Goal: Task Accomplishment & Management: Complete application form

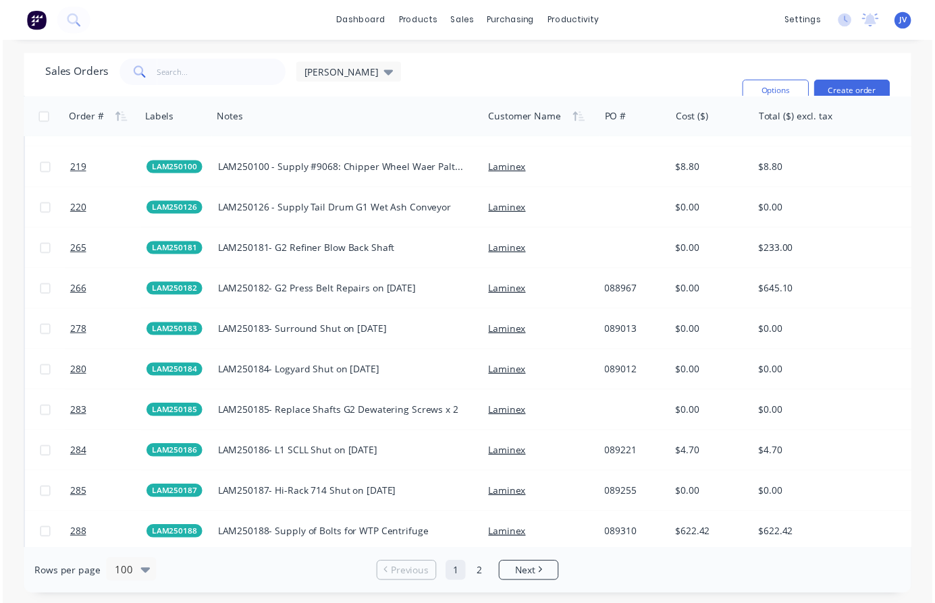
scroll to position [3240, 0]
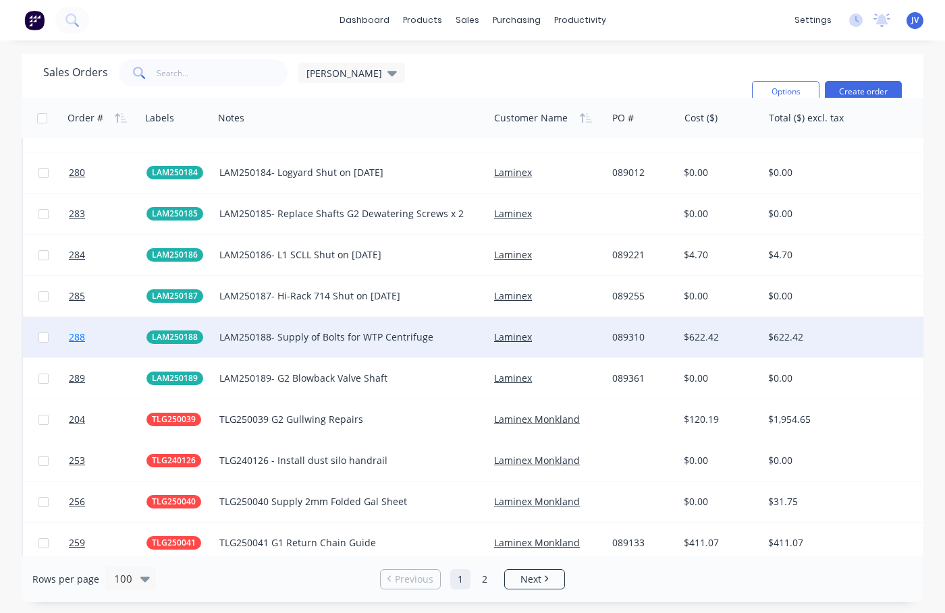
click at [80, 337] on span "288" at bounding box center [77, 337] width 16 height 13
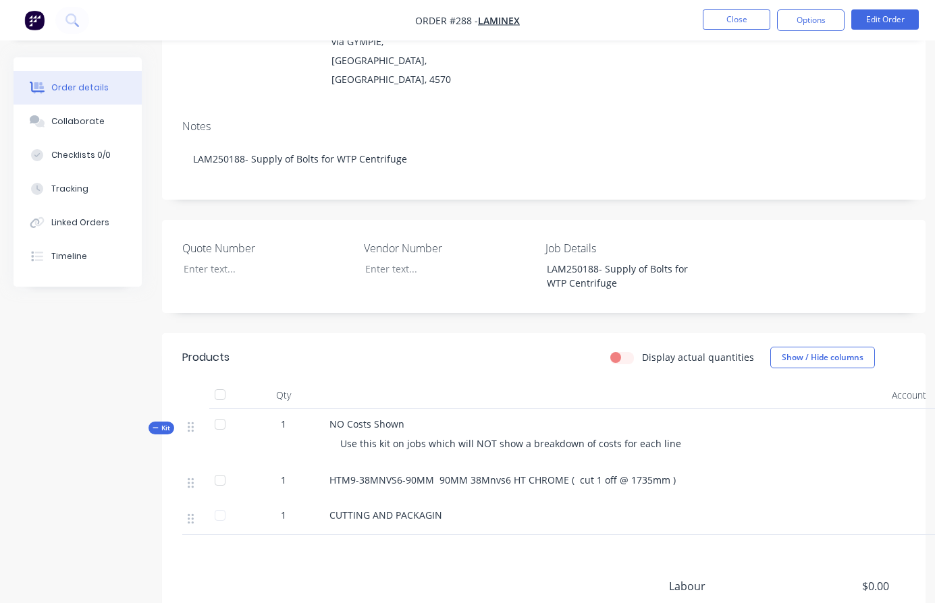
scroll to position [135, 0]
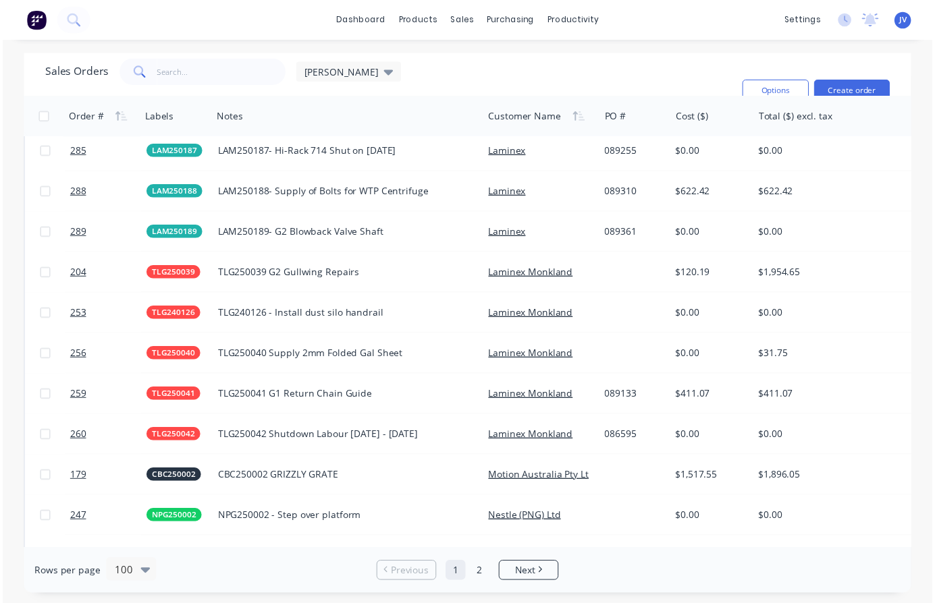
scroll to position [3339, 0]
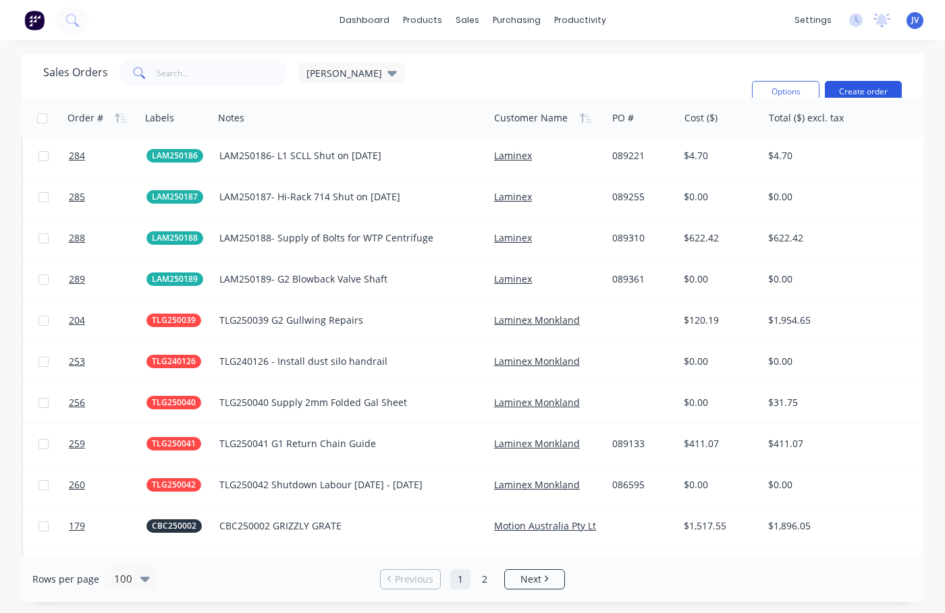
click at [862, 88] on button "Create order" at bounding box center [863, 92] width 77 height 22
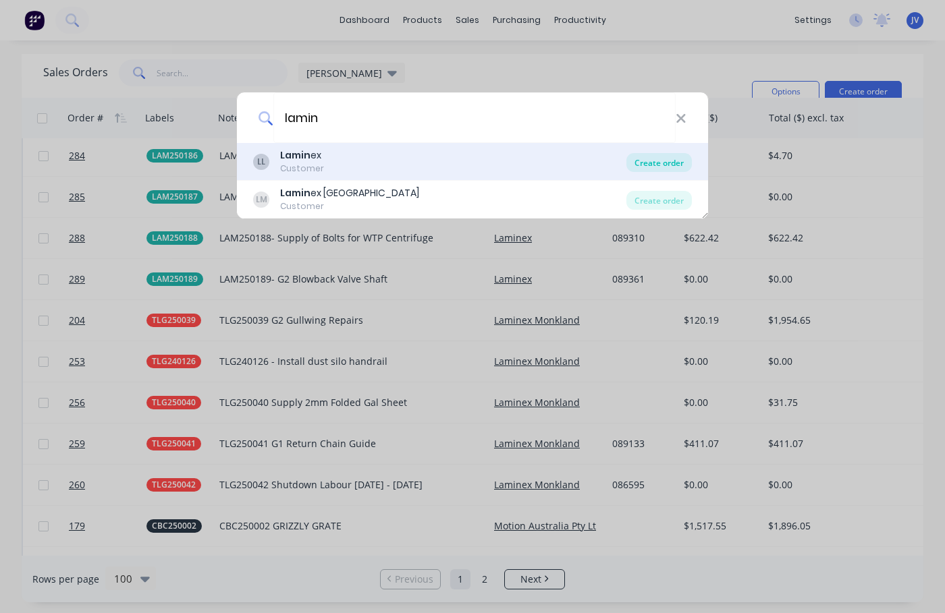
type input "lamin"
click at [654, 165] on div "Create order" at bounding box center [658, 162] width 65 height 19
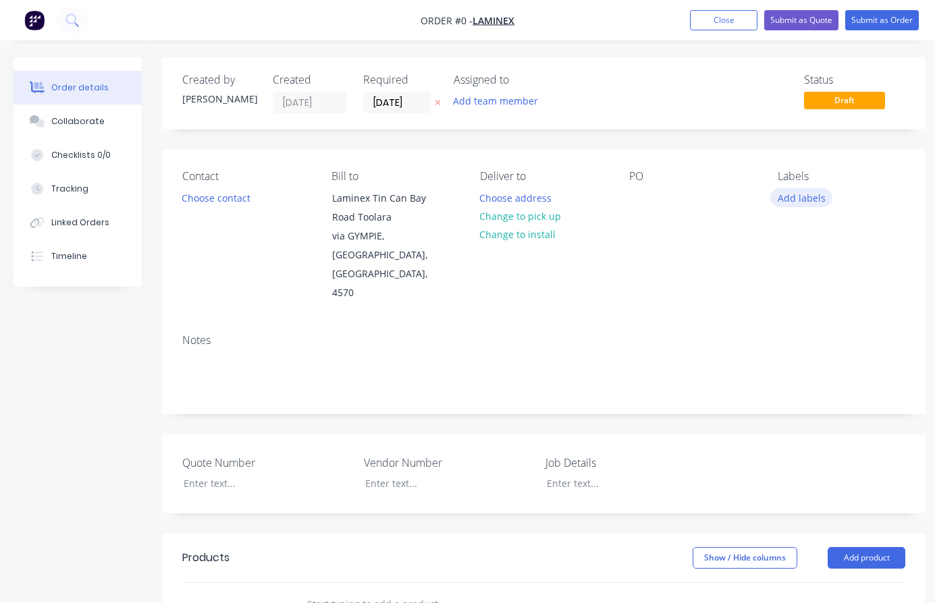
click at [796, 197] on button "Add labels" at bounding box center [801, 197] width 62 height 18
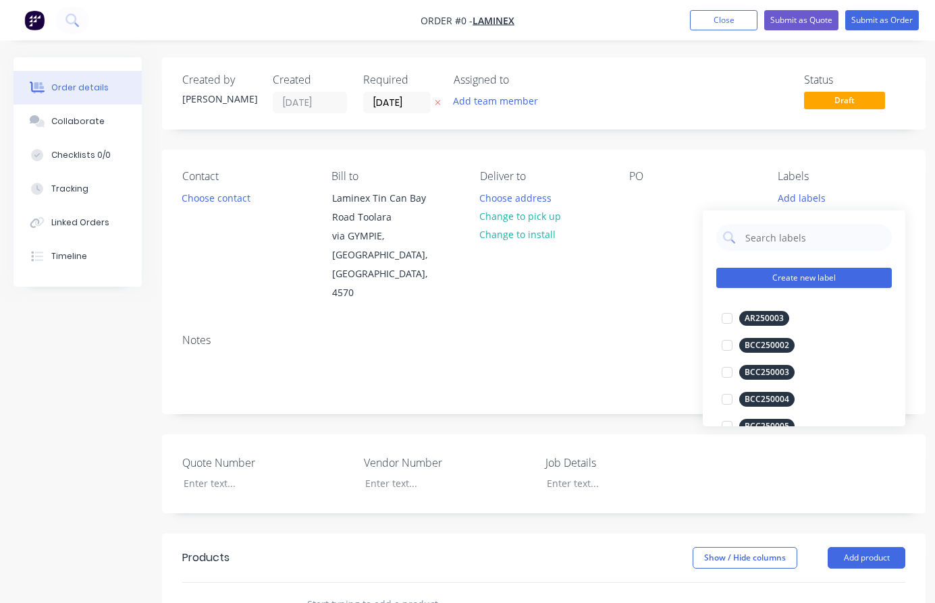
click at [770, 278] on button "Create new label" at bounding box center [803, 278] width 175 height 20
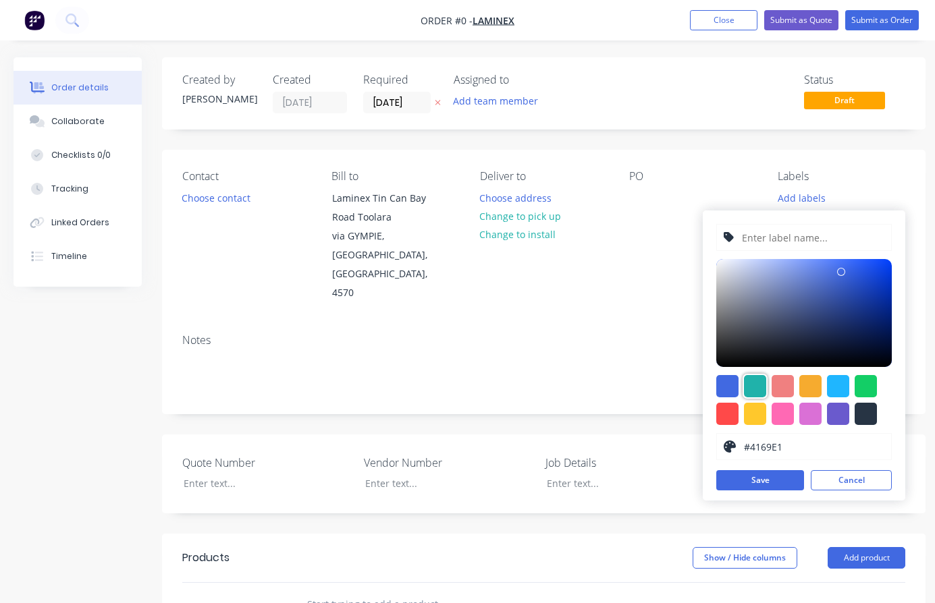
click at [752, 390] on div at bounding box center [755, 386] width 22 height 22
type input "#20B2AA"
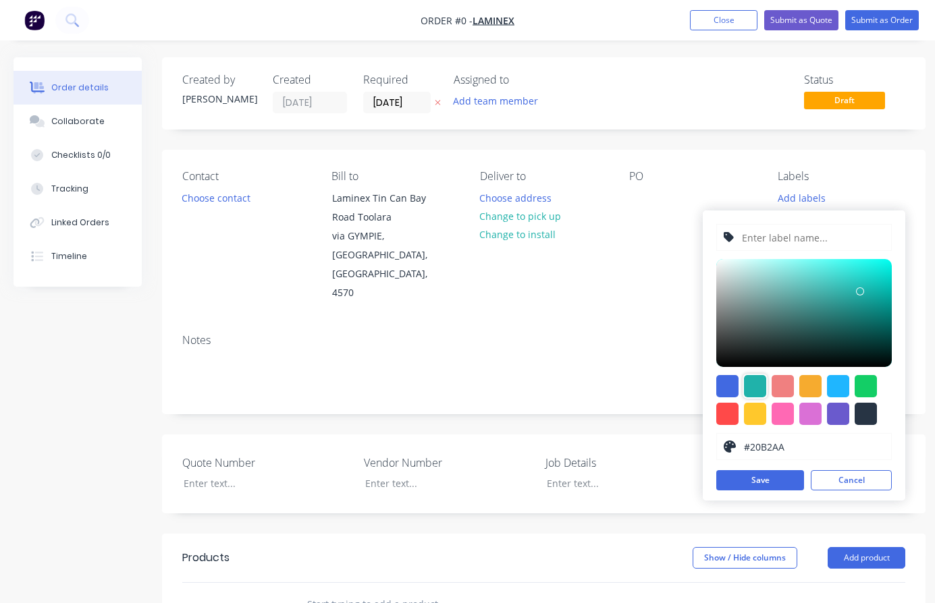
click at [776, 242] on input "text" at bounding box center [812, 238] width 144 height 26
type input "LAM250190"
click at [772, 485] on button "Save" at bounding box center [760, 480] width 88 height 20
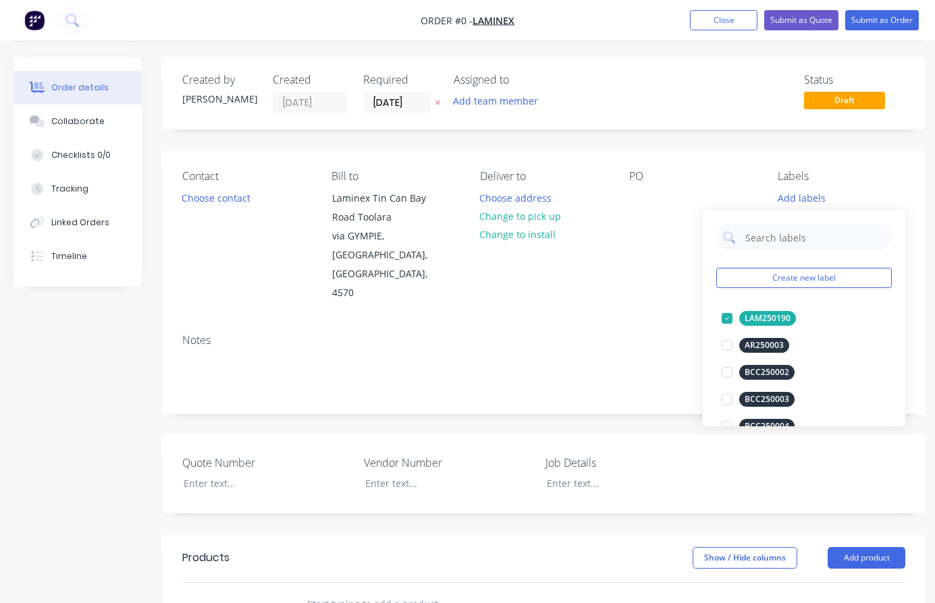
click at [669, 302] on div "Order details Collaborate Checklists 0/0 Tracking Linked Orders Timeline Order …" at bounding box center [469, 514] width 939 height 915
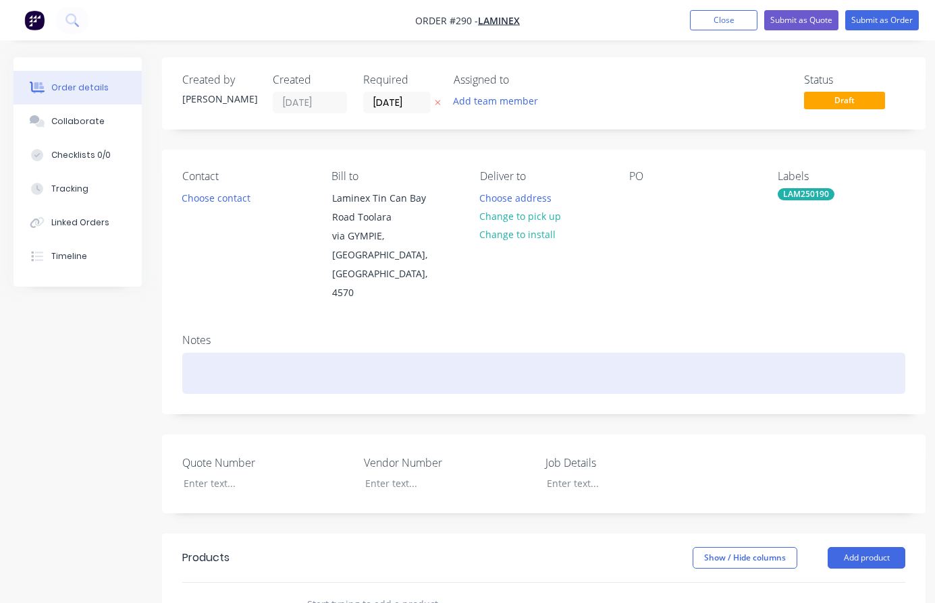
click at [194, 353] on div at bounding box center [543, 373] width 723 height 41
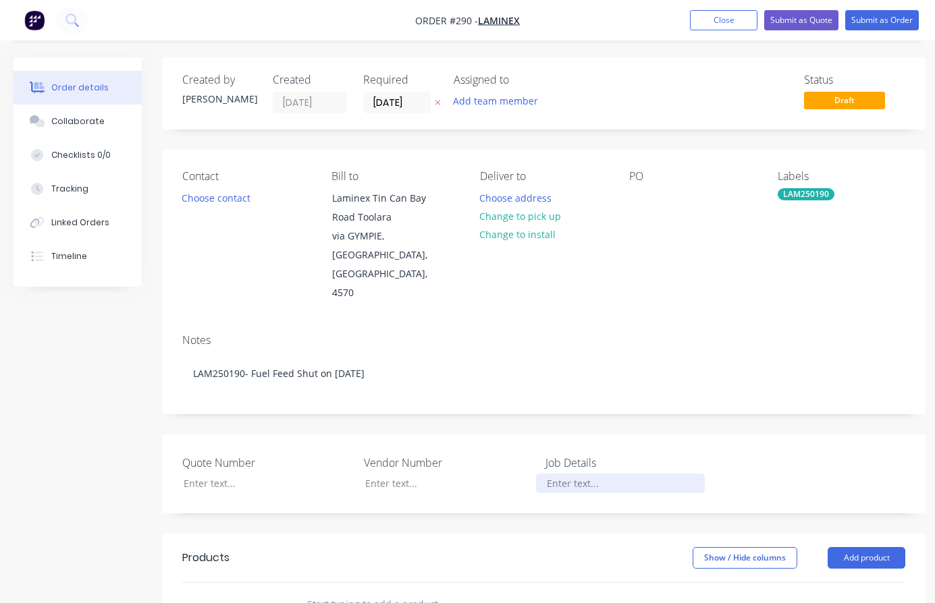
click at [556, 474] on div at bounding box center [620, 484] width 169 height 20
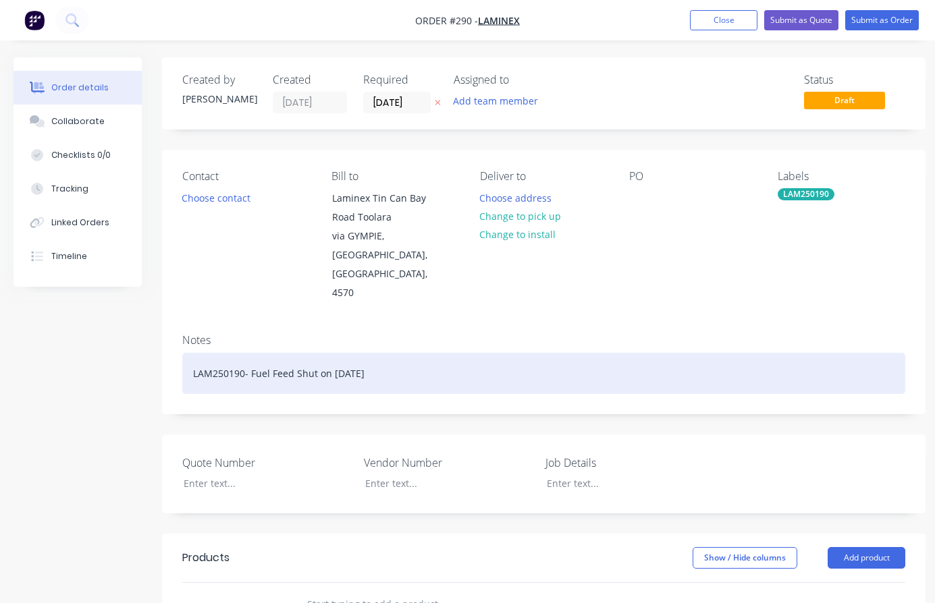
drag, startPoint x: 389, startPoint y: 336, endPoint x: 183, endPoint y: 335, distance: 205.9
click at [183, 353] on div "LAM250190- Fuel Feed Shut on [DATE]" at bounding box center [543, 373] width 723 height 41
copy div "LAM250190- Fuel Feed Shut on [DATE]"
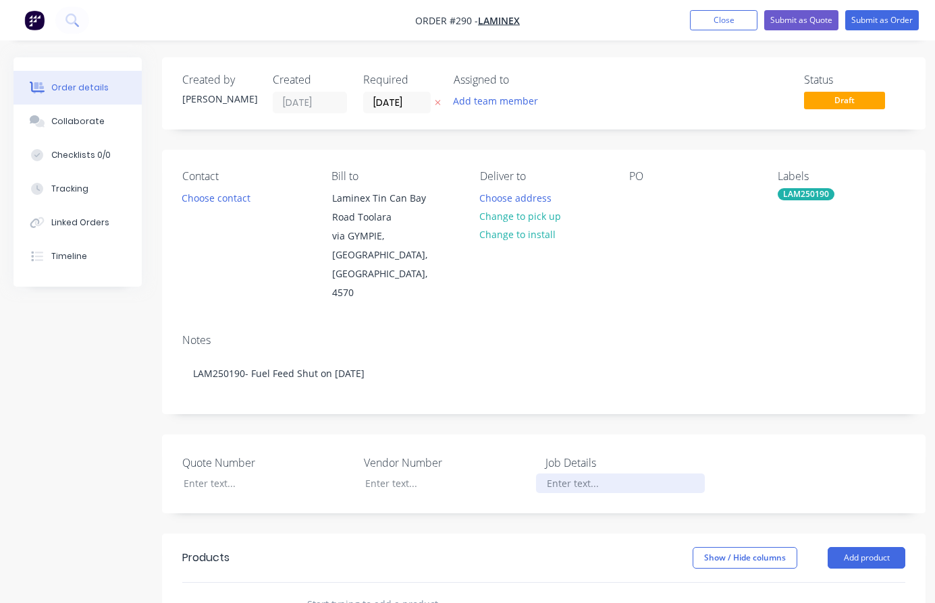
paste div
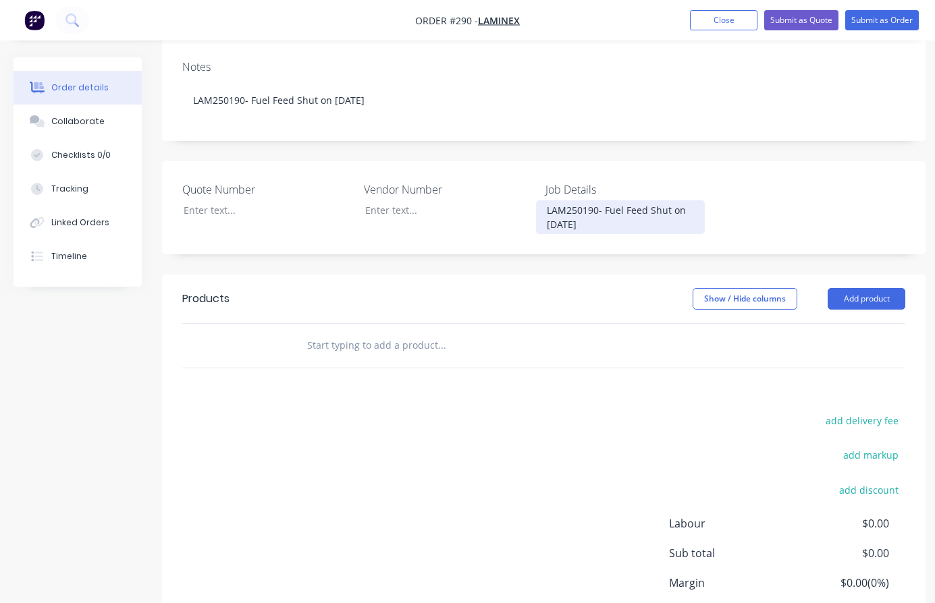
scroll to position [337, 0]
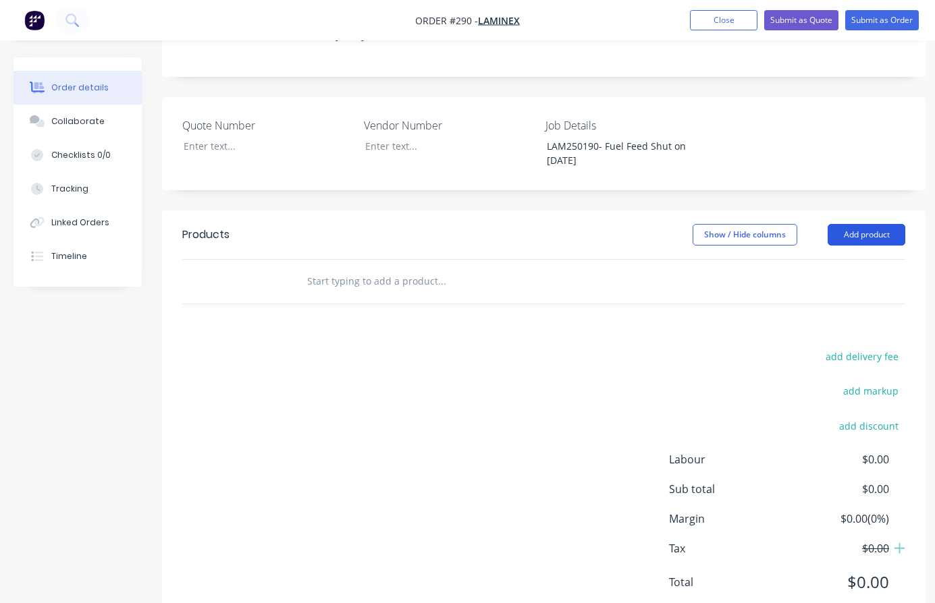
click at [857, 224] on button "Add product" at bounding box center [866, 235] width 78 height 22
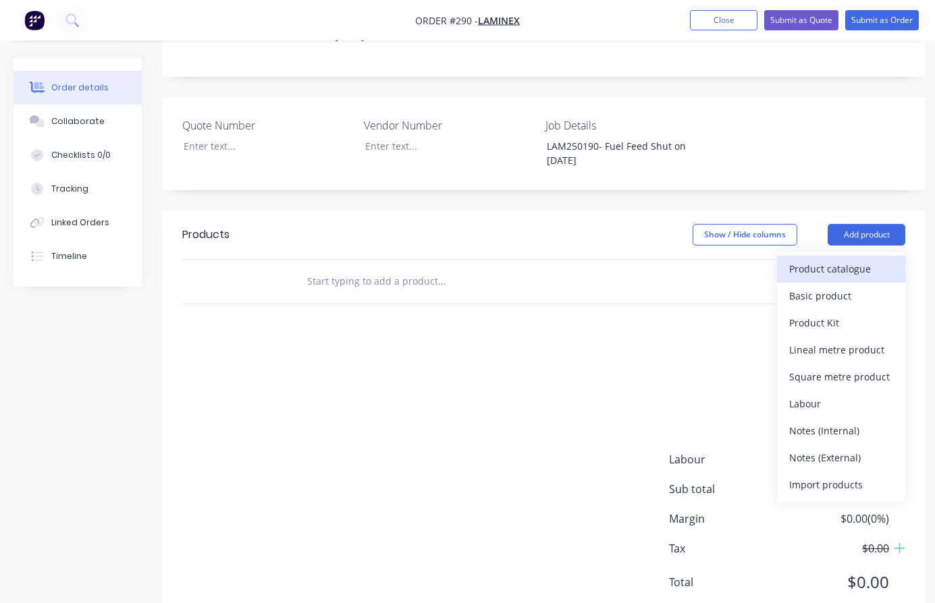
click at [833, 259] on div "Product catalogue" at bounding box center [841, 269] width 104 height 20
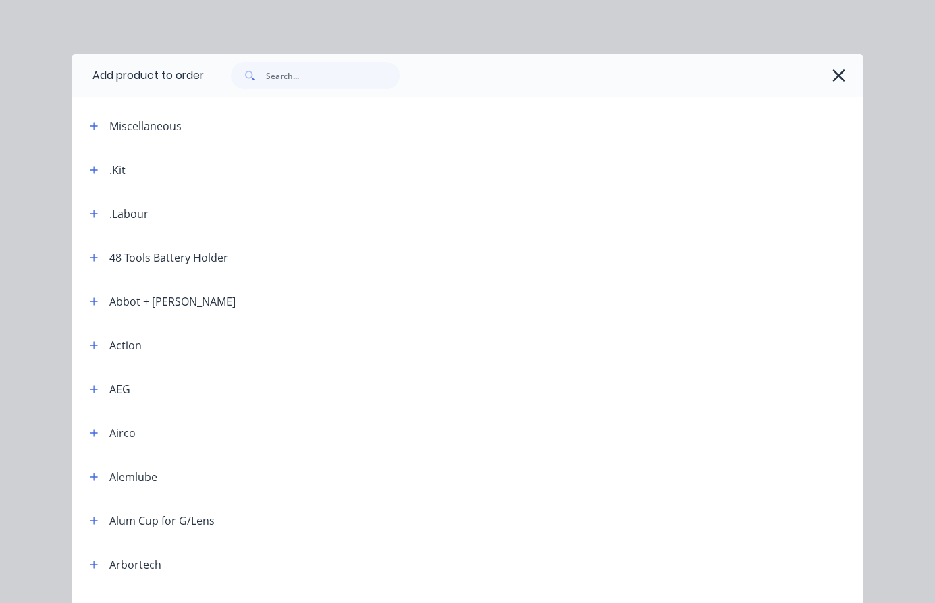
click at [115, 168] on div ".Kit" at bounding box center [117, 170] width 16 height 16
click at [90, 174] on icon "button" at bounding box center [94, 169] width 8 height 9
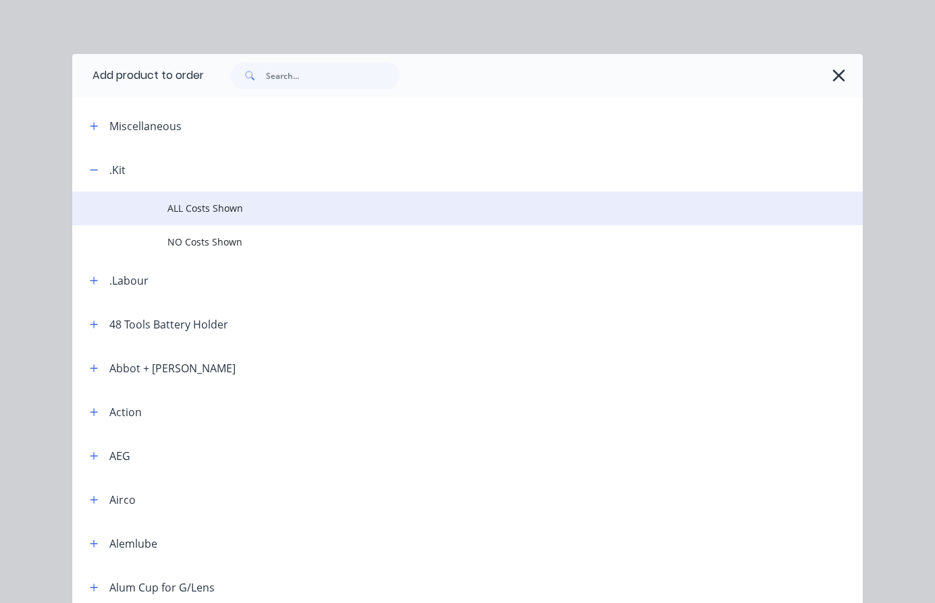
click at [202, 211] on span "ALL Costs Shown" at bounding box center [445, 208] width 556 height 14
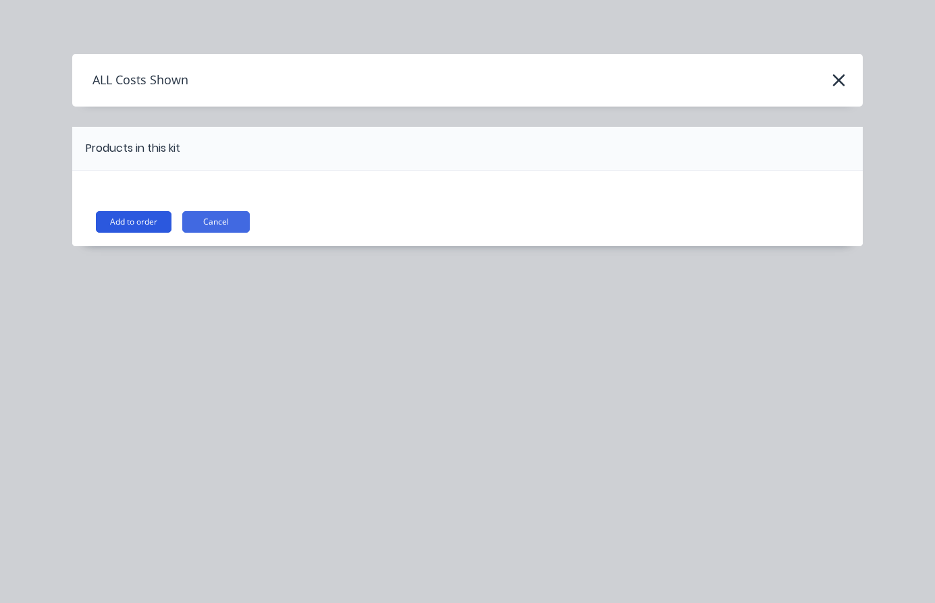
click at [140, 225] on button "Add to order" at bounding box center [134, 222] width 76 height 22
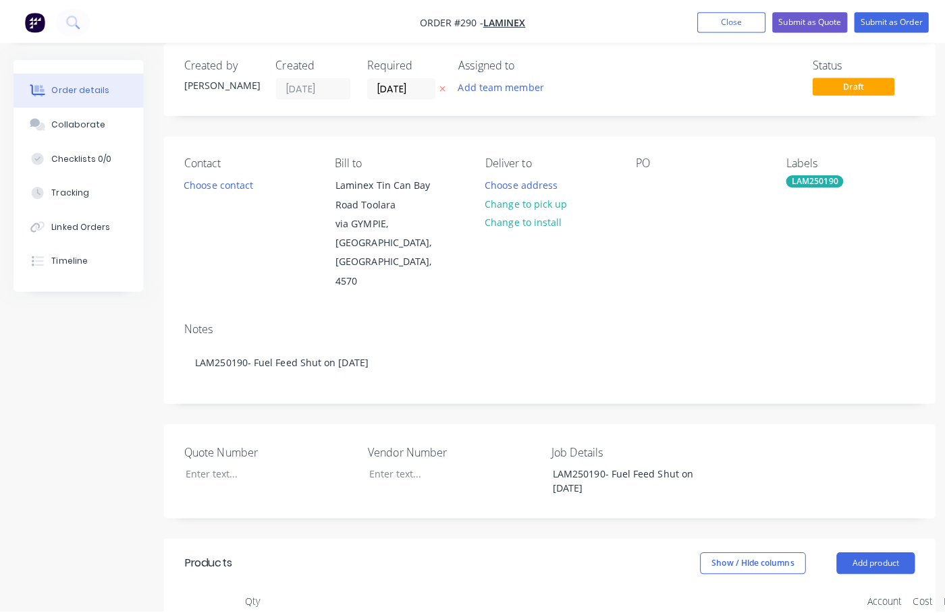
scroll to position [0, 0]
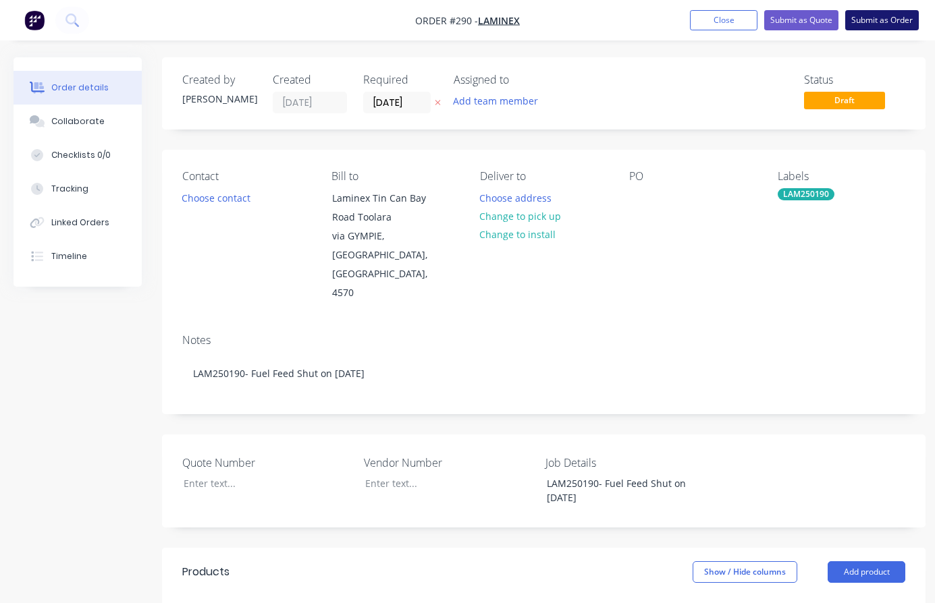
click at [884, 22] on button "Submit as Order" at bounding box center [882, 20] width 74 height 20
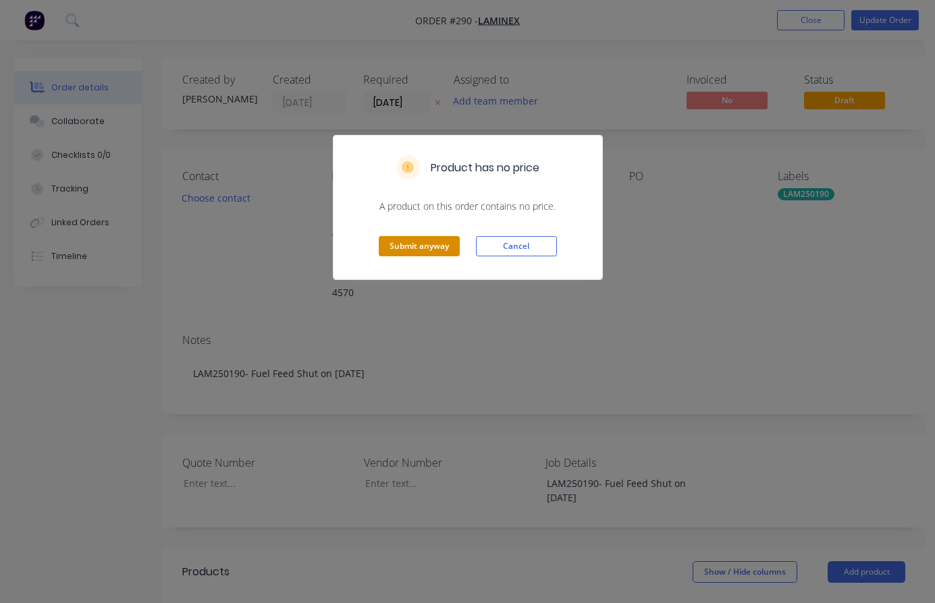
click at [433, 244] on button "Submit anyway" at bounding box center [419, 246] width 81 height 20
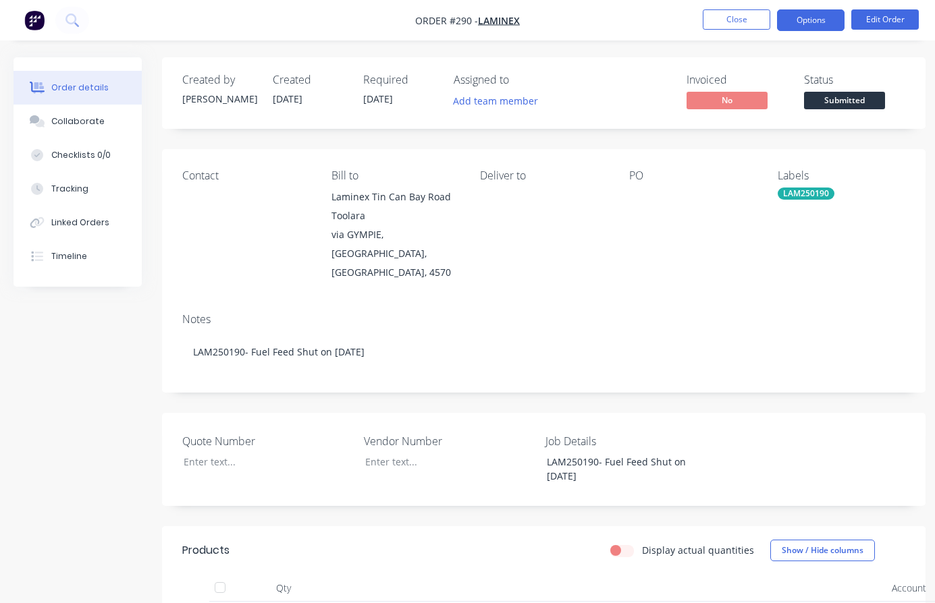
click at [812, 22] on button "Options" at bounding box center [810, 20] width 67 height 22
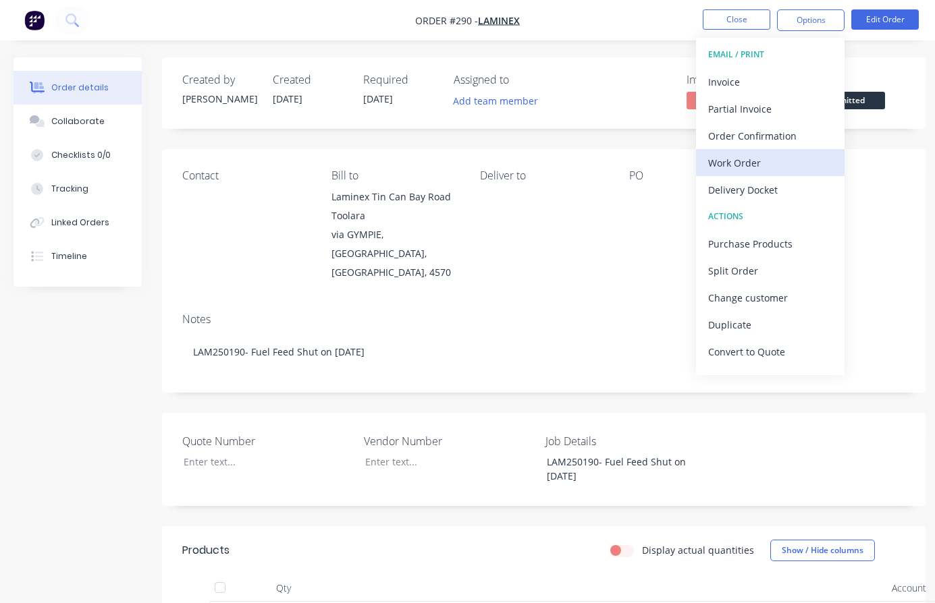
click at [746, 162] on div "Work Order" at bounding box center [770, 163] width 124 height 20
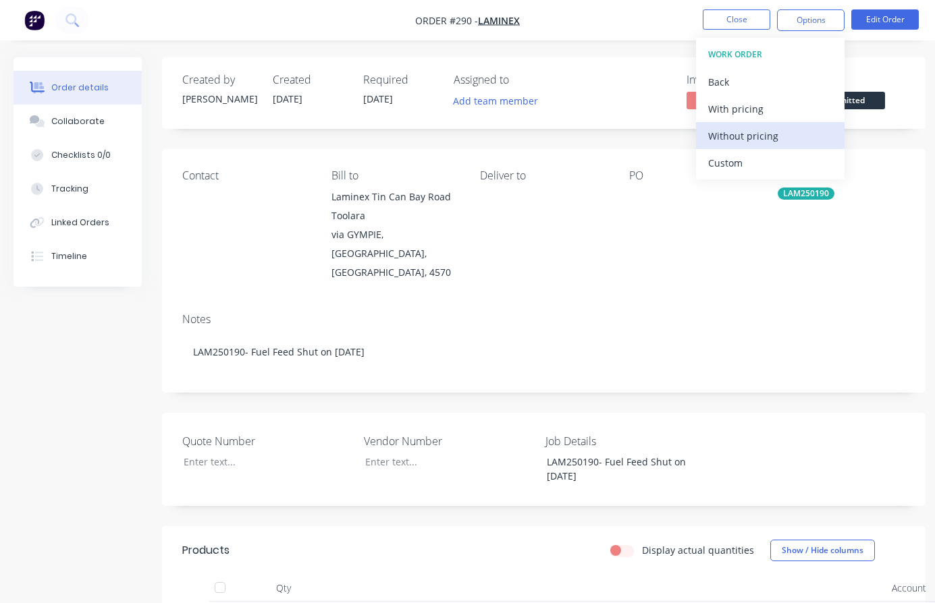
click at [758, 130] on div "Without pricing" at bounding box center [770, 136] width 124 height 20
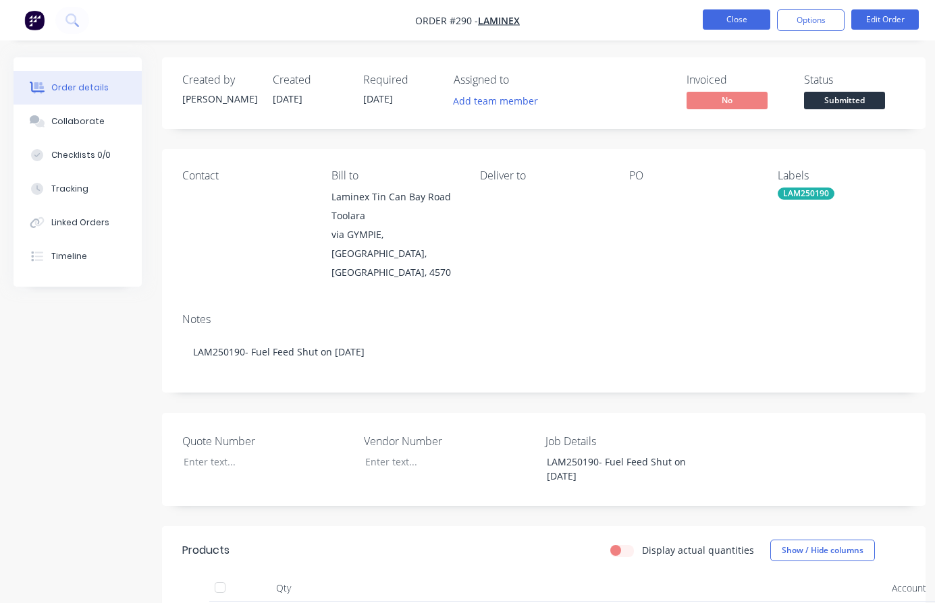
click at [738, 22] on button "Close" at bounding box center [736, 19] width 67 height 20
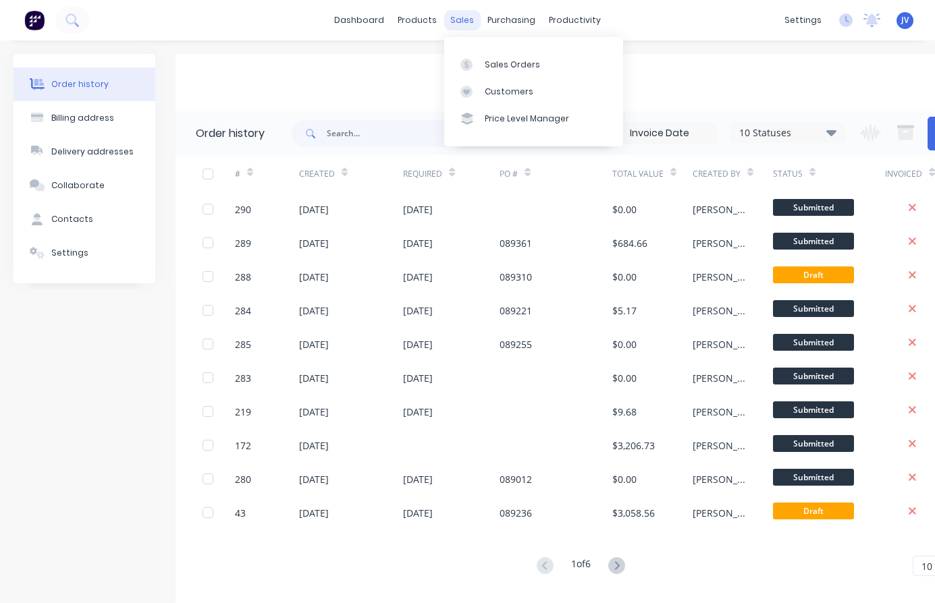
click at [464, 22] on div "sales" at bounding box center [461, 20] width 37 height 20
click at [516, 68] on div "Sales Orders" at bounding box center [512, 65] width 55 height 12
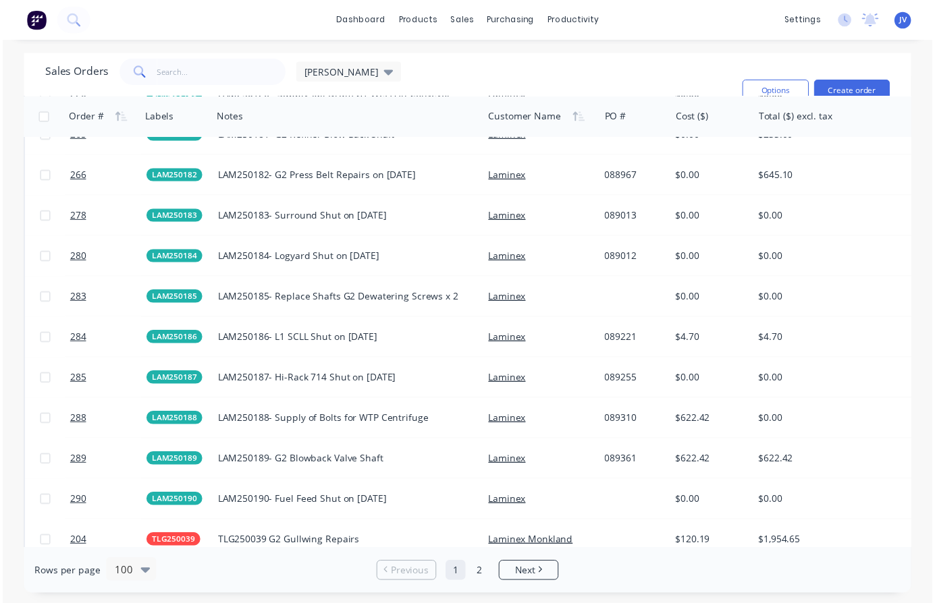
scroll to position [3165, 0]
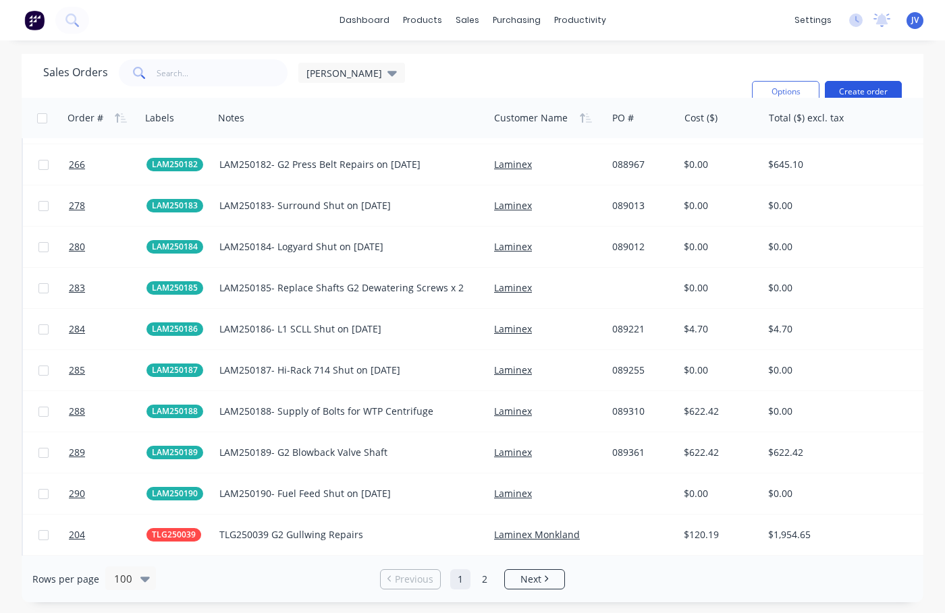
click at [873, 88] on button "Create order" at bounding box center [863, 92] width 77 height 22
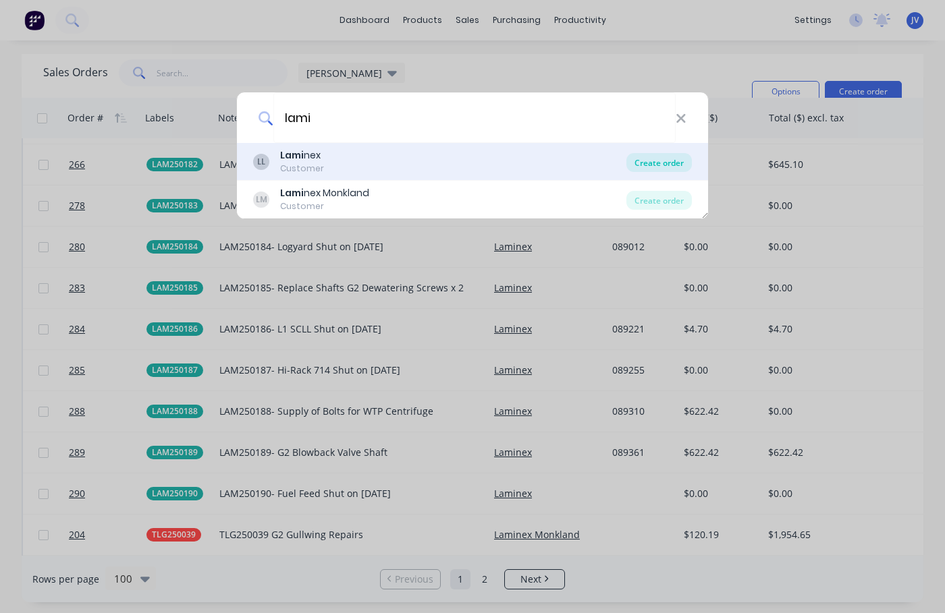
type input "lami"
click at [654, 163] on div "Create order" at bounding box center [658, 162] width 65 height 19
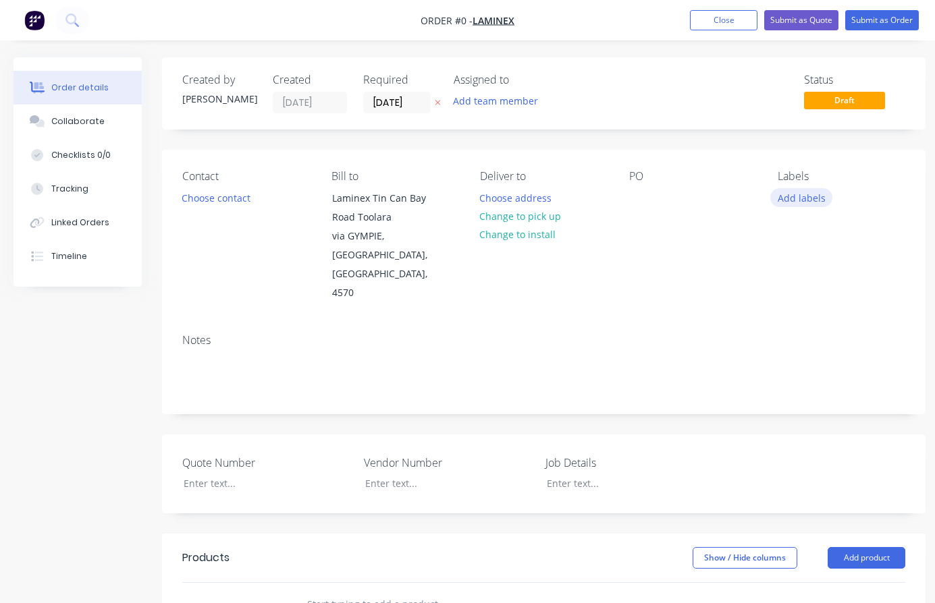
click at [805, 200] on button "Add labels" at bounding box center [801, 197] width 62 height 18
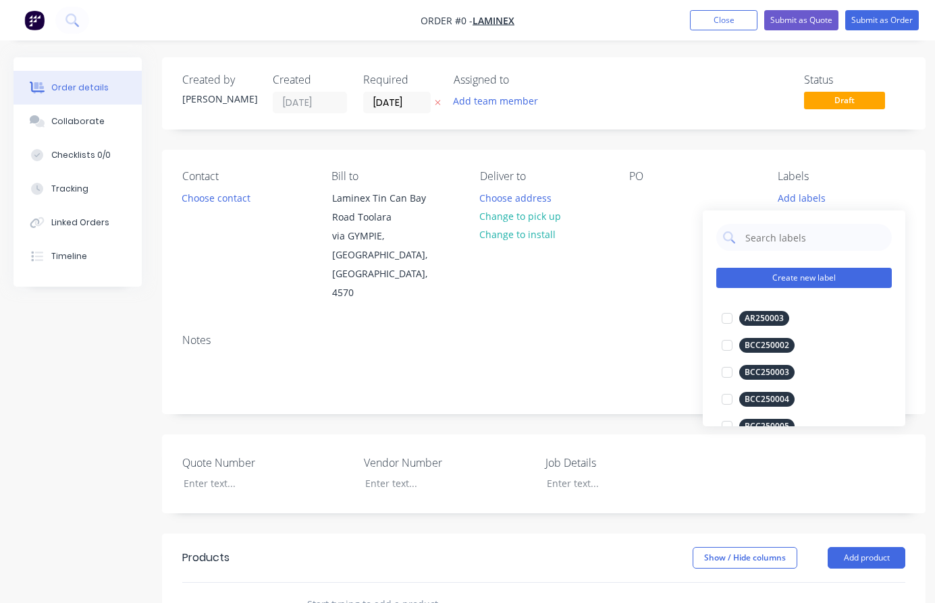
click at [771, 281] on button "Create new label" at bounding box center [803, 278] width 175 height 20
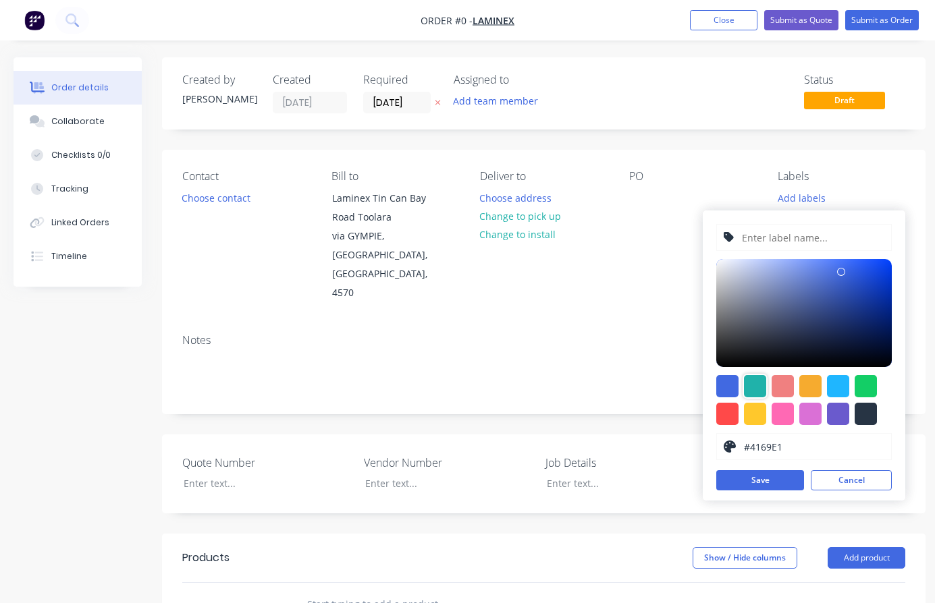
click at [759, 387] on div at bounding box center [755, 386] width 22 height 22
type input "#20B2AA"
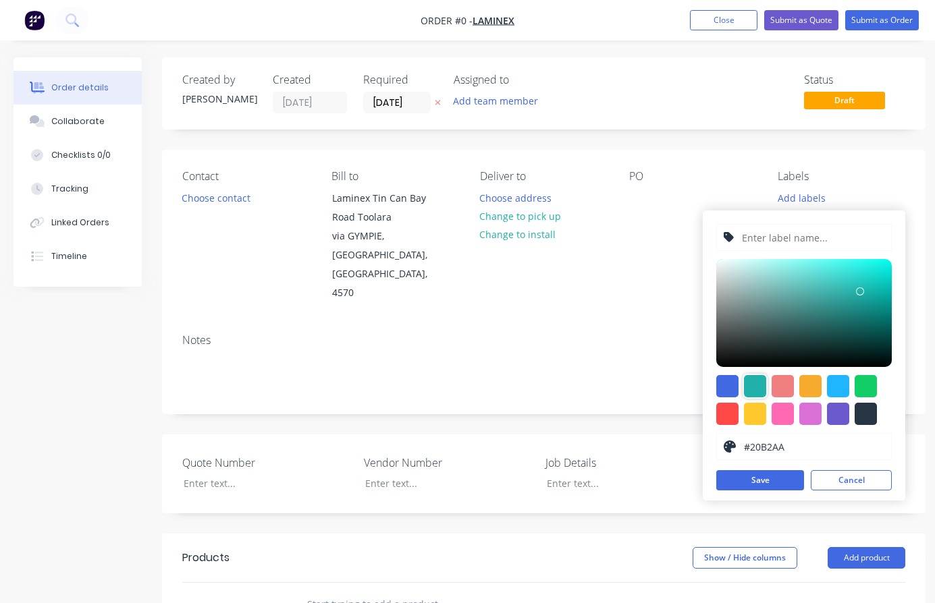
click at [777, 240] on input "text" at bounding box center [812, 238] width 144 height 26
type input "LAM250191"
click at [761, 483] on button "Save" at bounding box center [760, 480] width 88 height 20
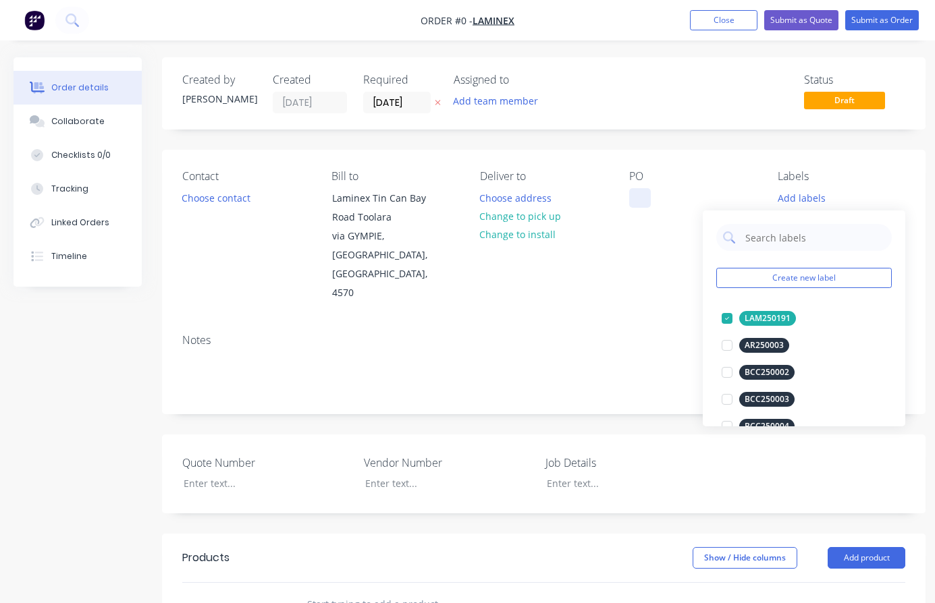
click at [634, 200] on div "Order details Collaborate Checklists 0/0 Tracking Linked Orders Timeline Order …" at bounding box center [469, 514] width 939 height 915
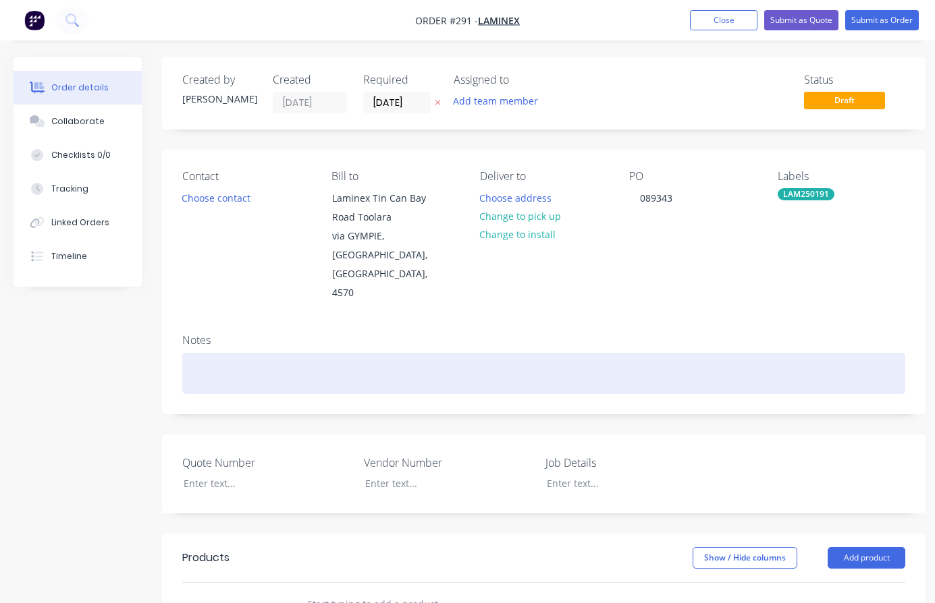
click at [217, 353] on div at bounding box center [543, 373] width 723 height 41
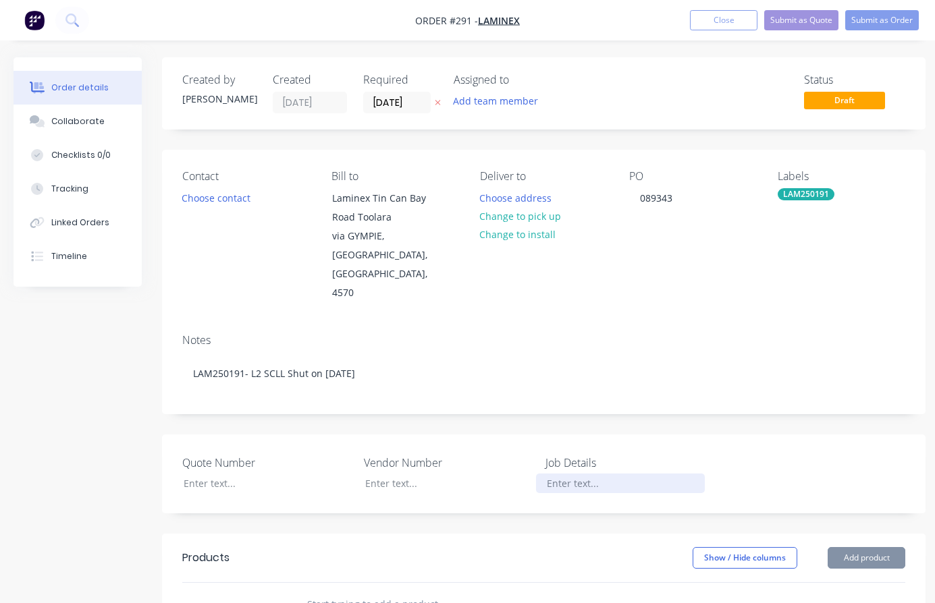
click at [557, 474] on div at bounding box center [620, 484] width 169 height 20
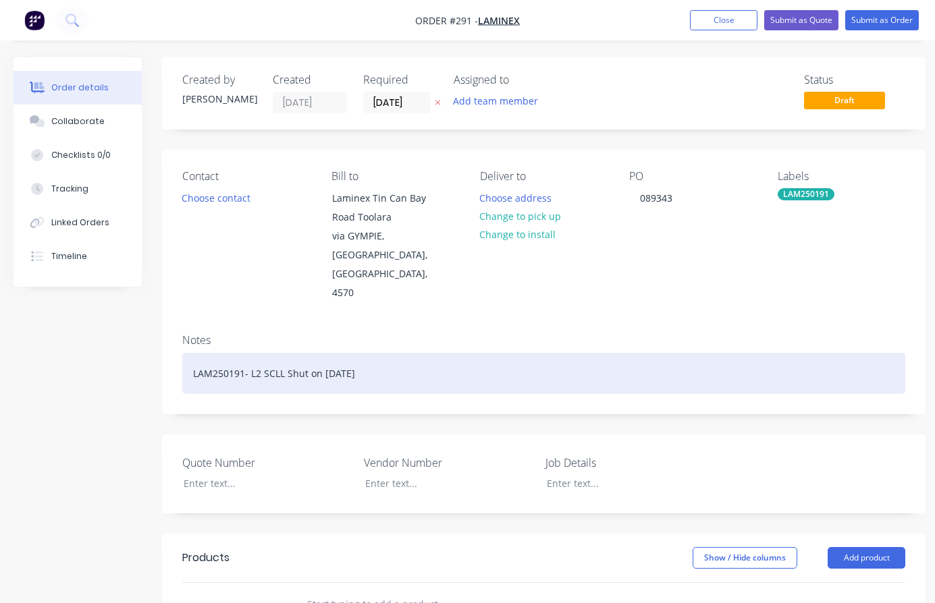
drag, startPoint x: 375, startPoint y: 339, endPoint x: 191, endPoint y: 347, distance: 183.8
click at [191, 353] on div "LAM250191- L2 SCLL Shut on [DATE]" at bounding box center [543, 373] width 723 height 41
copy div "LAM250191- L2 SCLL Shut on [DATE]"
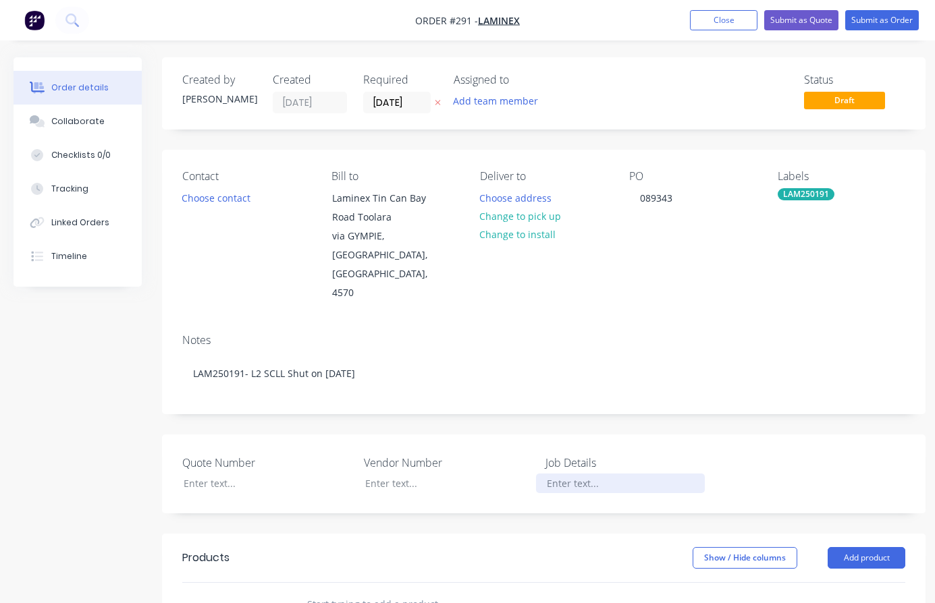
paste div
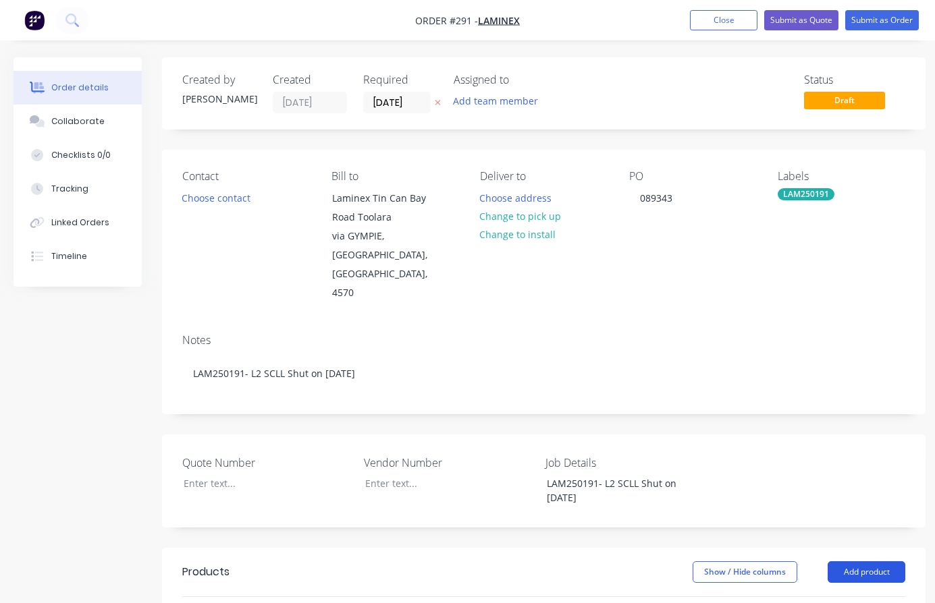
click at [850, 562] on button "Add product" at bounding box center [866, 573] width 78 height 22
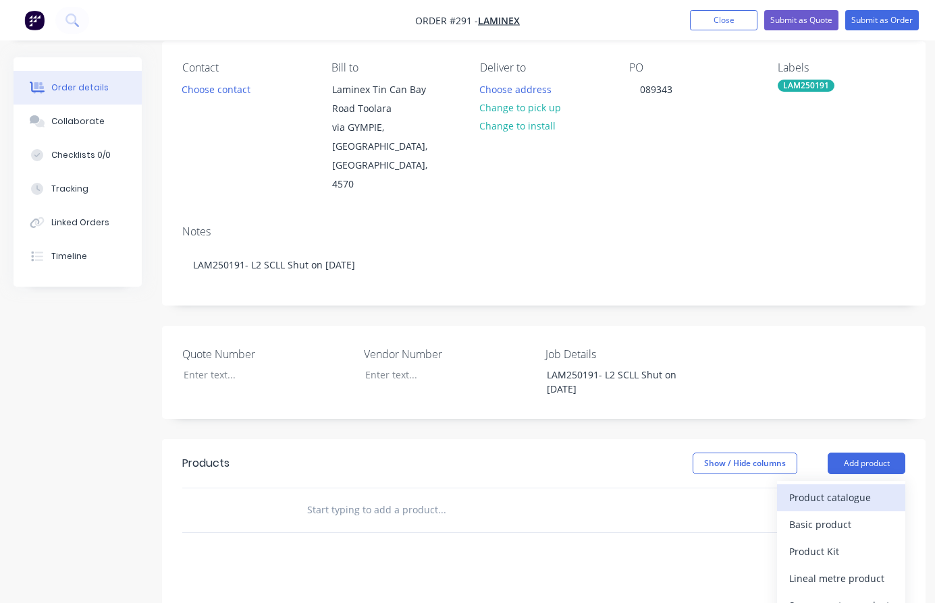
scroll to position [202, 0]
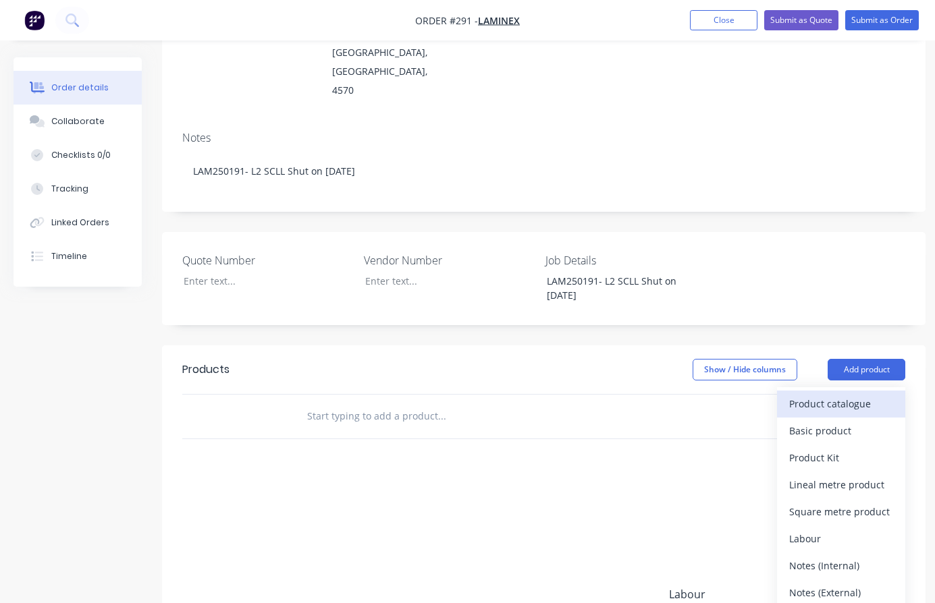
click at [829, 394] on div "Product catalogue" at bounding box center [841, 404] width 104 height 20
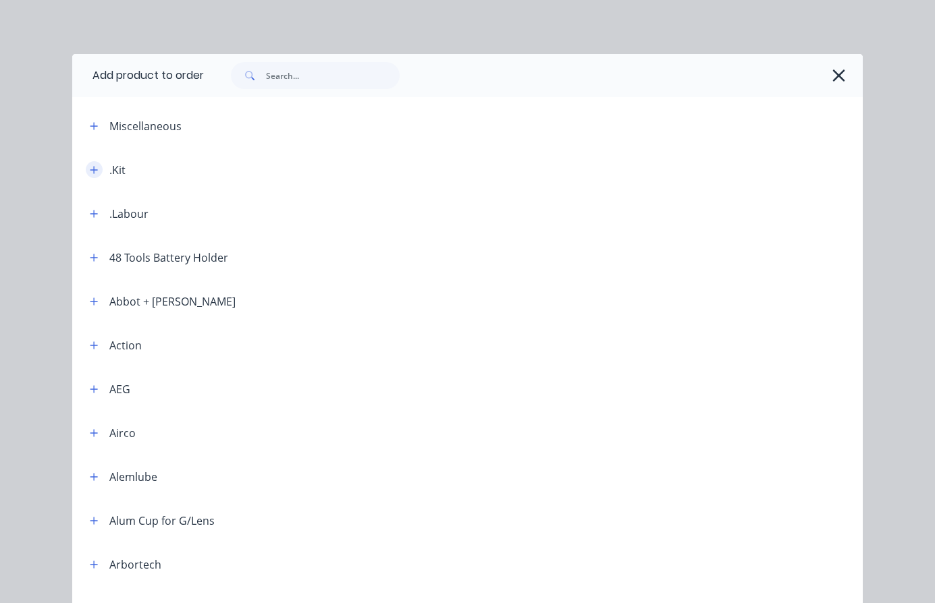
click at [91, 172] on icon "button" at bounding box center [94, 169] width 8 height 9
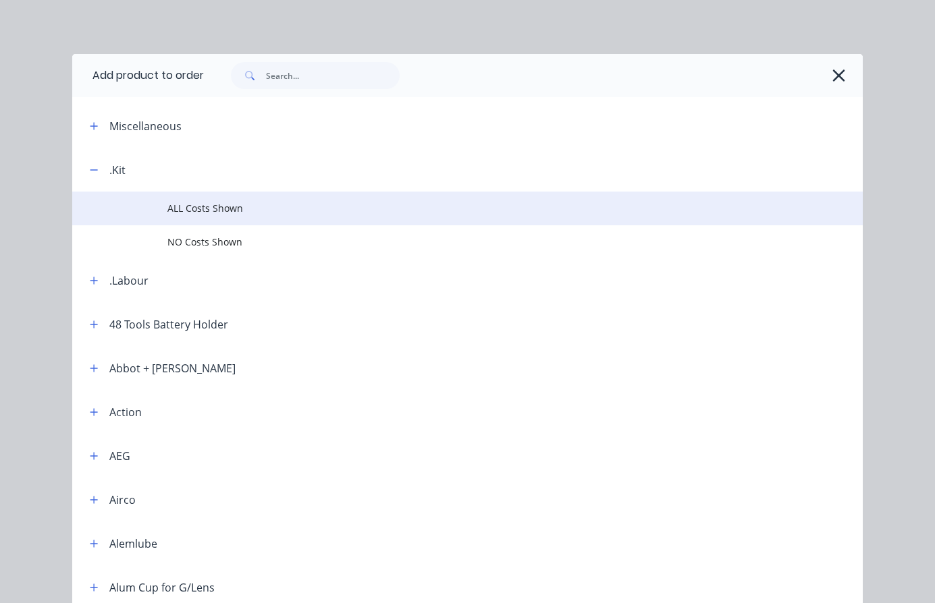
click at [204, 209] on span "ALL Costs Shown" at bounding box center [445, 208] width 556 height 14
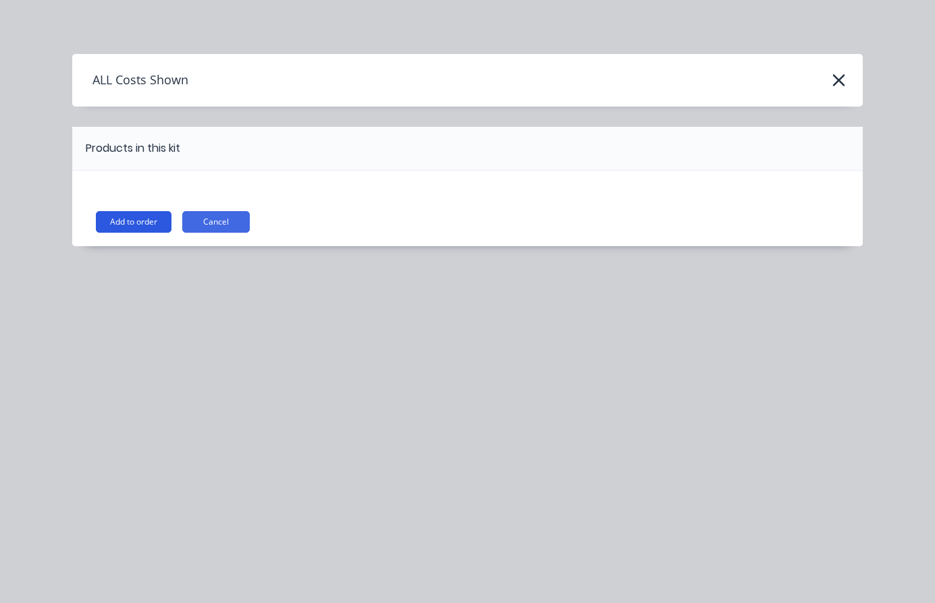
click at [134, 218] on button "Add to order" at bounding box center [134, 222] width 76 height 22
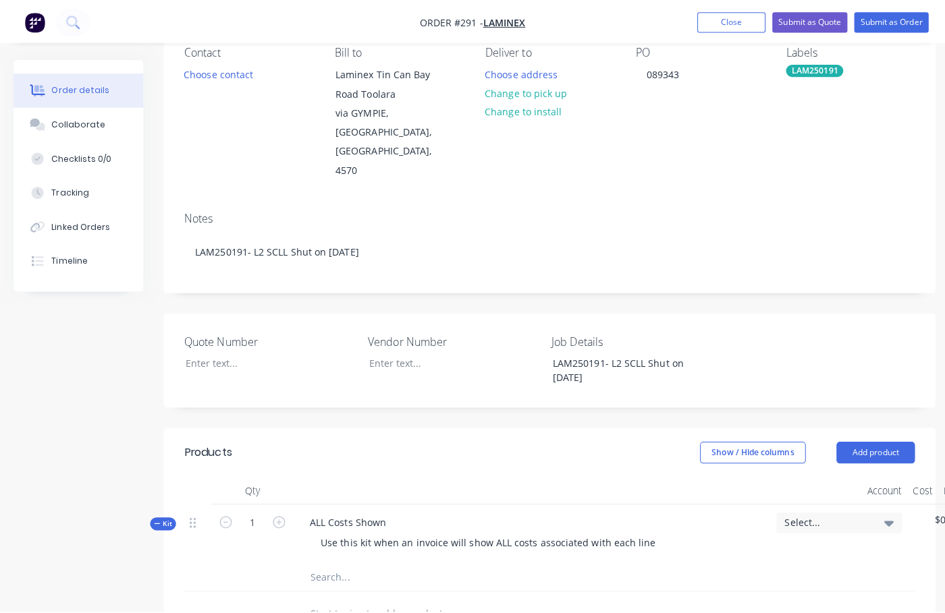
scroll to position [0, 0]
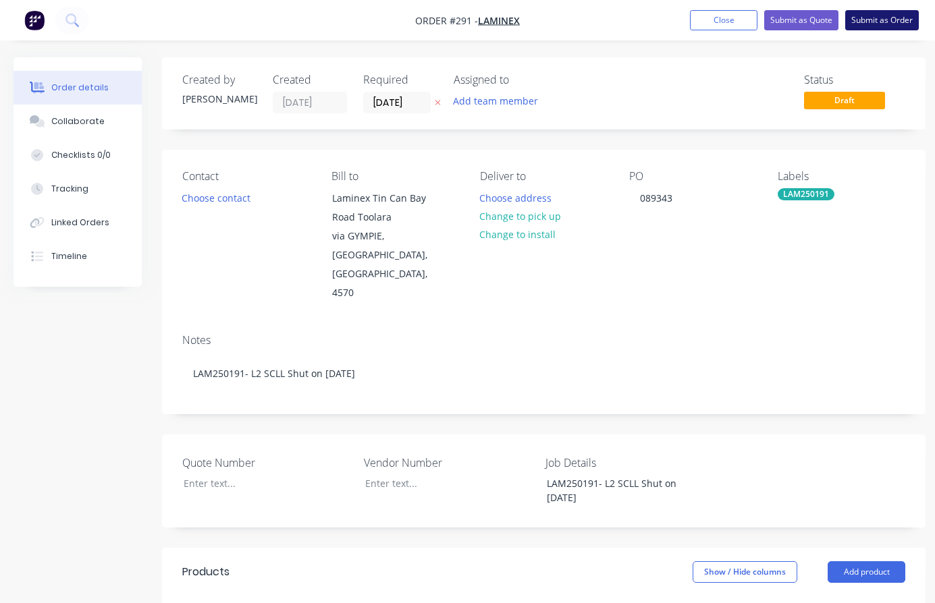
click at [875, 22] on button "Submit as Order" at bounding box center [882, 20] width 74 height 20
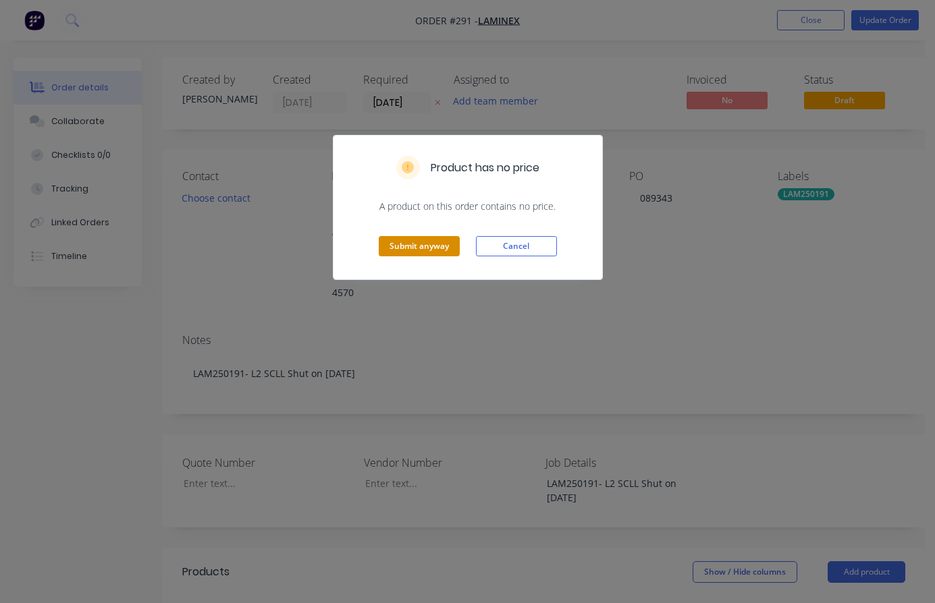
click at [423, 246] on button "Submit anyway" at bounding box center [419, 246] width 81 height 20
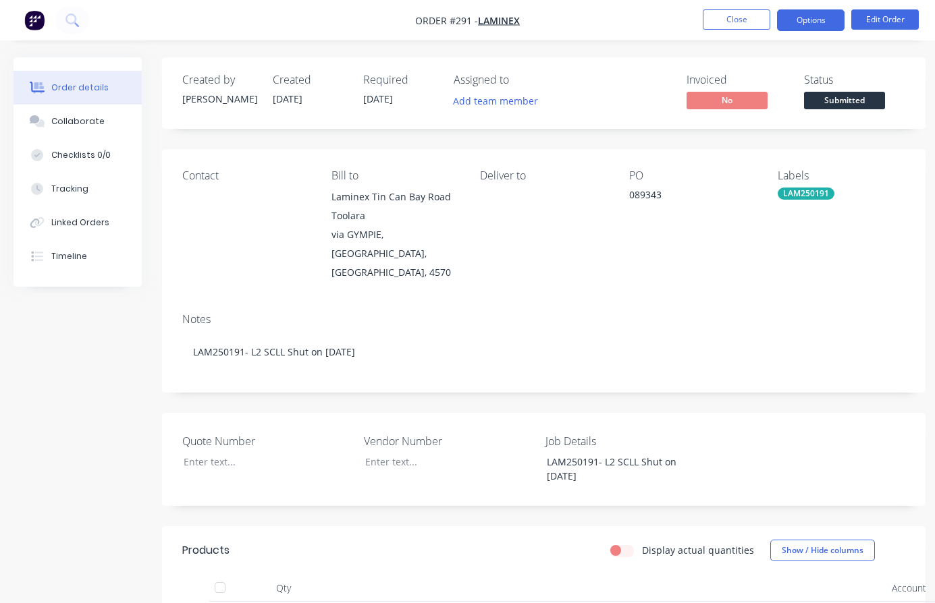
click at [807, 24] on button "Options" at bounding box center [810, 20] width 67 height 22
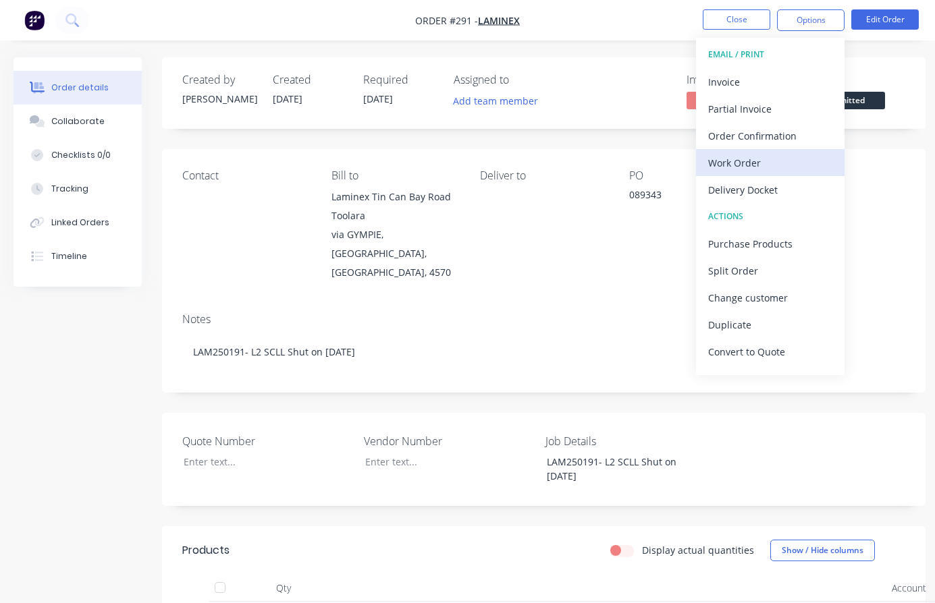
click at [727, 160] on div "Work Order" at bounding box center [770, 163] width 124 height 20
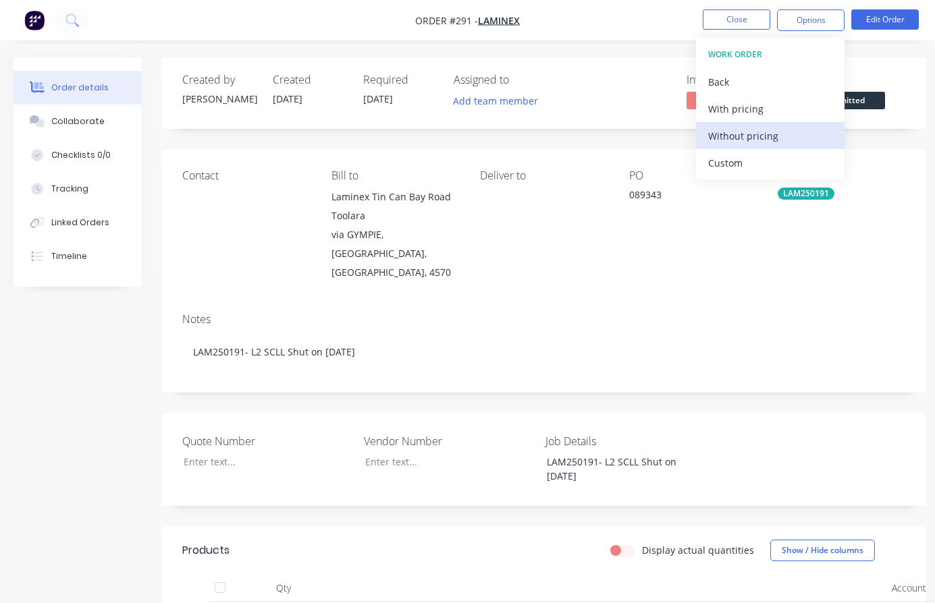
click at [747, 135] on div "Without pricing" at bounding box center [770, 136] width 124 height 20
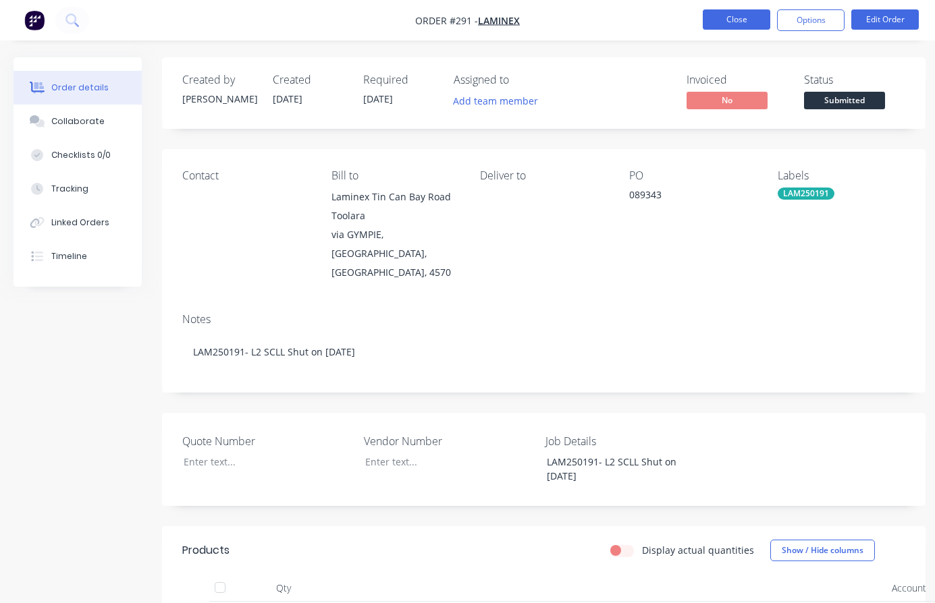
click at [724, 19] on button "Close" at bounding box center [736, 19] width 67 height 20
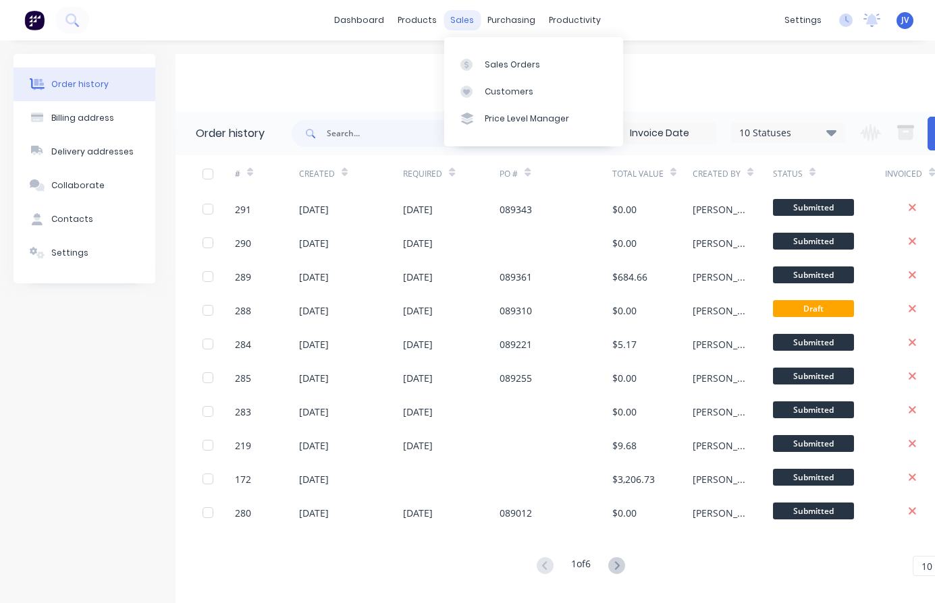
click at [468, 24] on div "sales" at bounding box center [461, 20] width 37 height 20
click at [502, 66] on div "Sales Orders" at bounding box center [512, 65] width 55 height 12
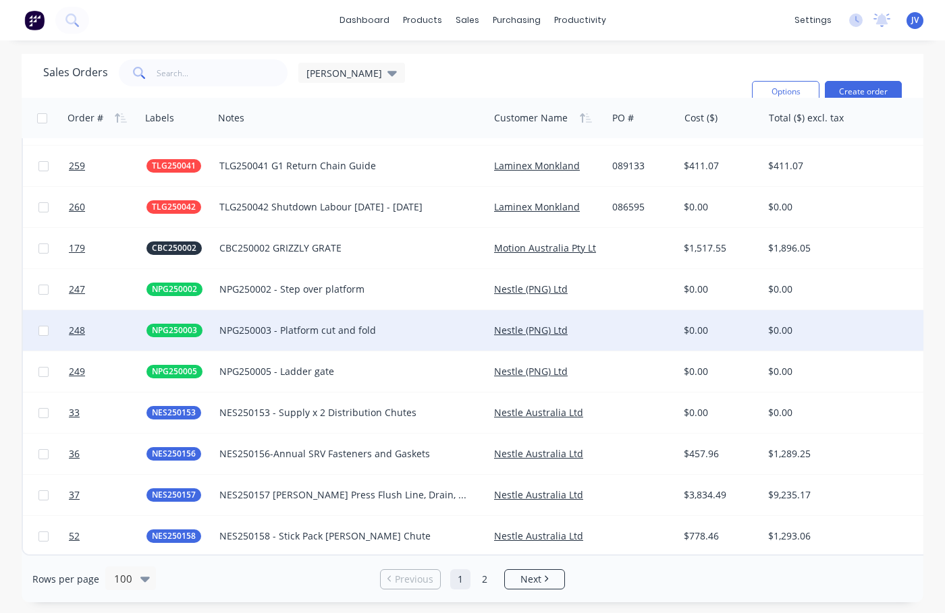
scroll to position [3706, 0]
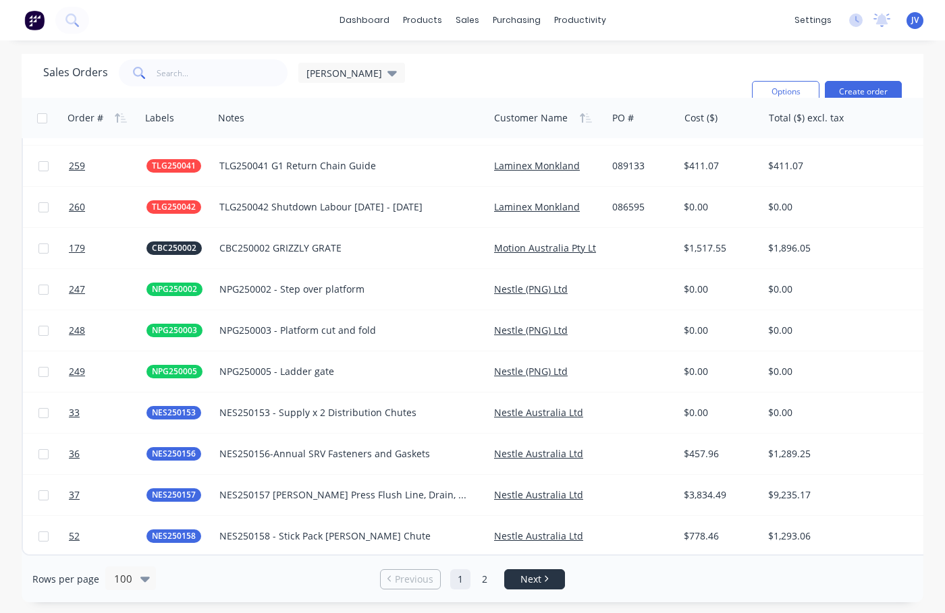
click at [522, 578] on span "Next" at bounding box center [530, 579] width 21 height 13
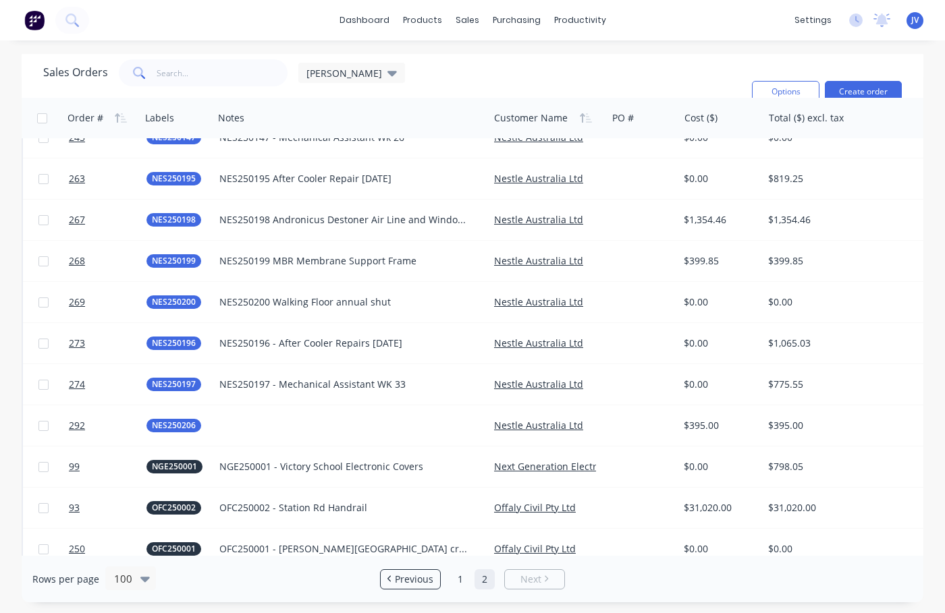
scroll to position [2092, 0]
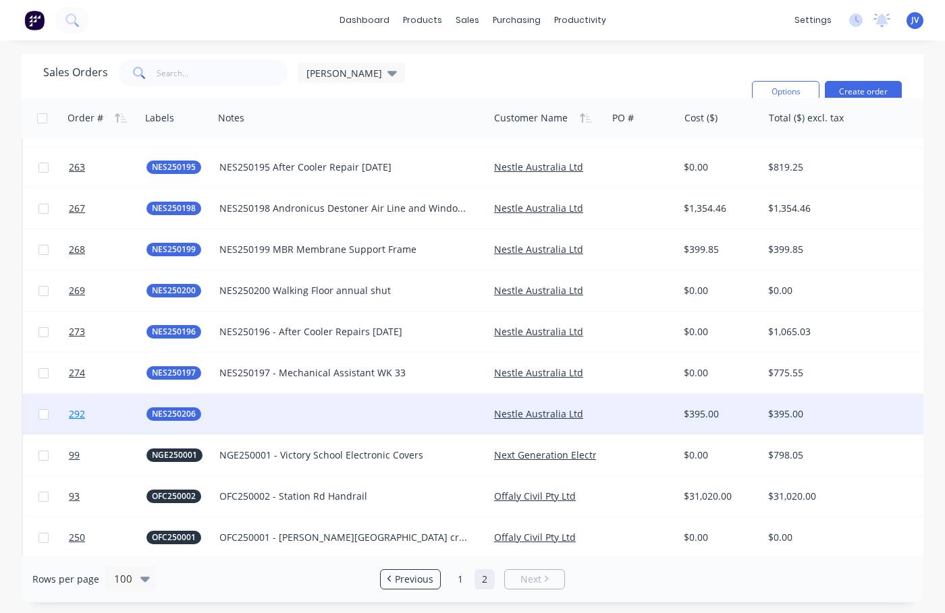
click at [78, 411] on span "292" at bounding box center [77, 414] width 16 height 13
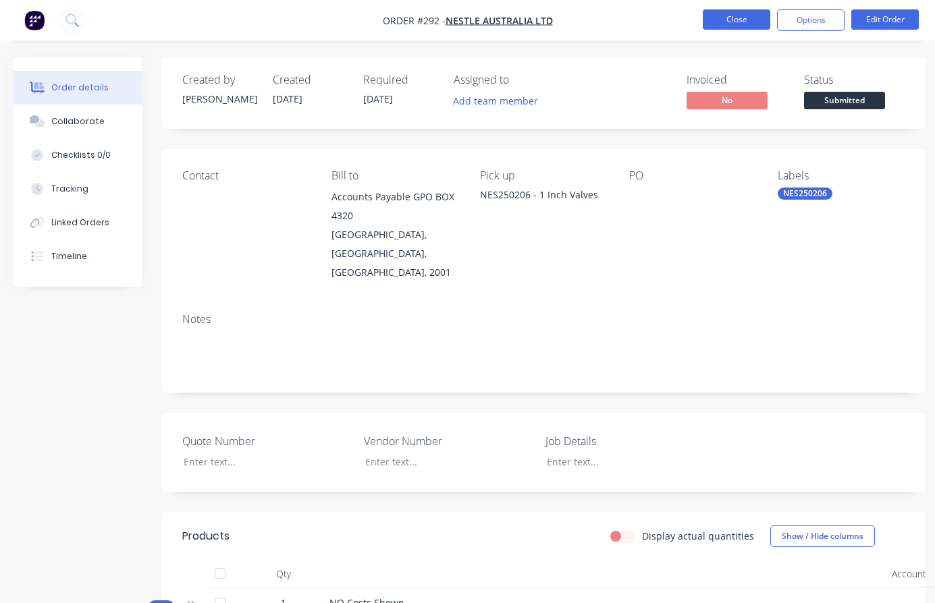
click at [753, 19] on button "Close" at bounding box center [736, 19] width 67 height 20
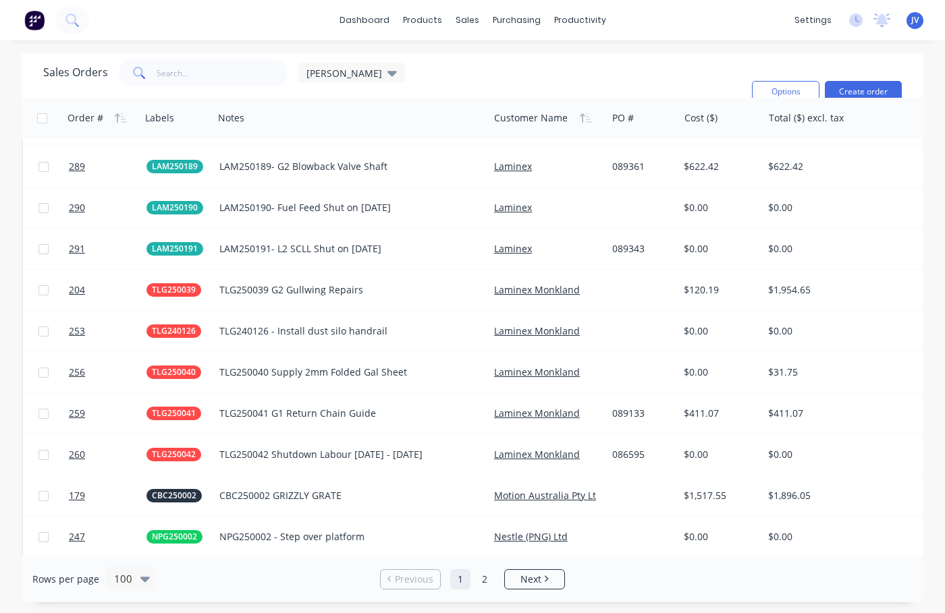
scroll to position [3704, 0]
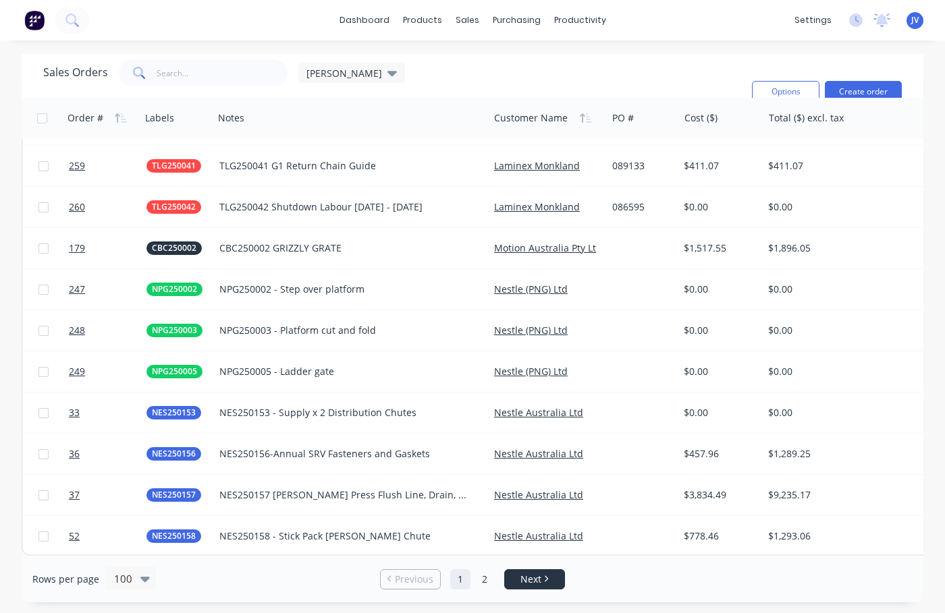
click at [554, 577] on link "Next" at bounding box center [534, 579] width 59 height 13
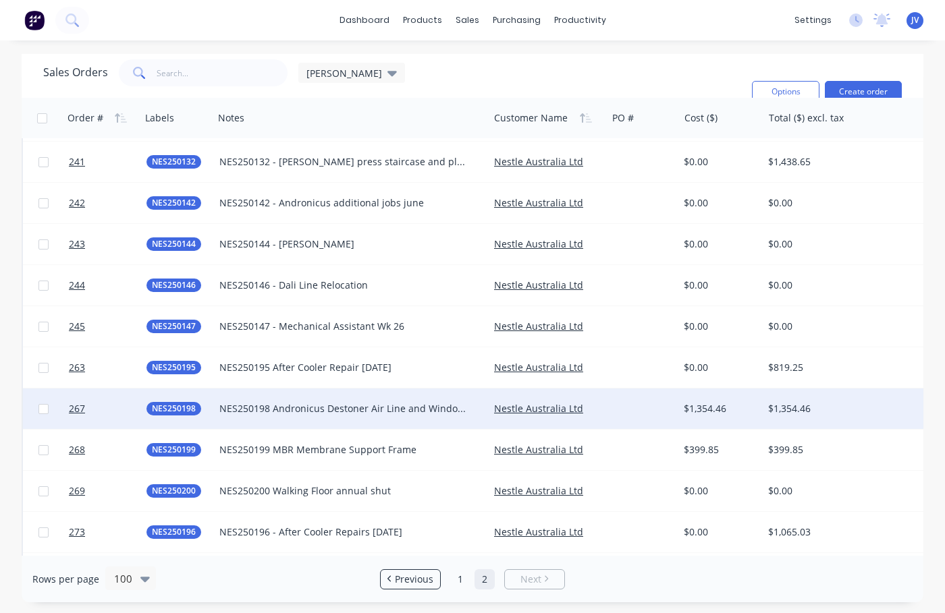
scroll to position [1890, 0]
